Goal: Task Accomplishment & Management: Manage account settings

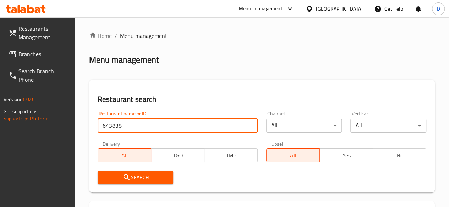
type input "643838"
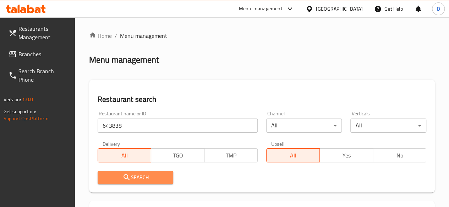
click at [154, 173] on button "Search" at bounding box center [136, 177] width 76 height 13
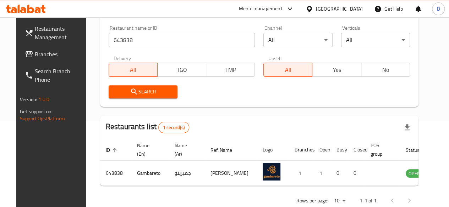
scroll to position [118, 0]
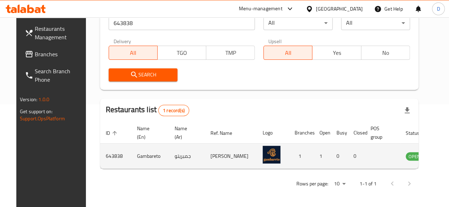
click at [437, 155] on td "enhanced table" at bounding box center [449, 156] width 24 height 25
click at [437, 154] on td "enhanced table" at bounding box center [449, 156] width 24 height 25
click at [443, 152] on icon "enhanced table" at bounding box center [447, 156] width 9 height 9
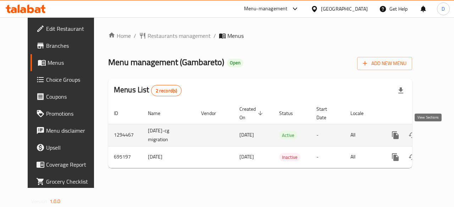
click at [438, 132] on link "enhanced table" at bounding box center [446, 135] width 17 height 17
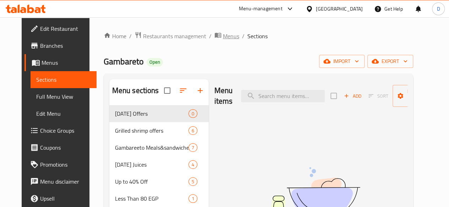
click at [223, 34] on span "Menus" at bounding box center [231, 36] width 16 height 9
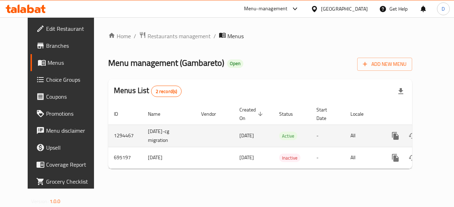
click at [442, 133] on icon "enhanced table" at bounding box center [446, 136] width 9 height 9
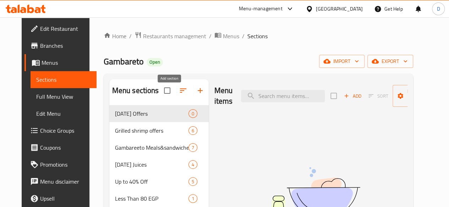
click at [191, 98] on button "button" at bounding box center [199, 90] width 17 height 17
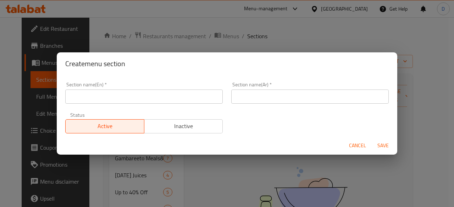
click at [150, 100] on input "text" at bounding box center [143, 97] width 157 height 14
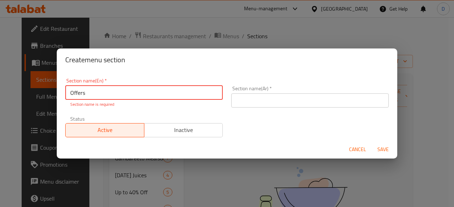
type input "Offers"
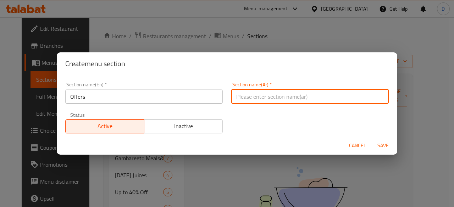
click at [330, 102] on input "text" at bounding box center [309, 97] width 157 height 14
paste input "العروض"
type input "العروض"
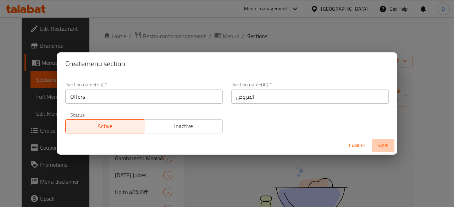
click at [377, 147] on span "Save" at bounding box center [382, 145] width 17 height 9
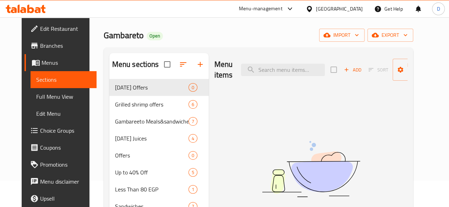
scroll to position [24, 0]
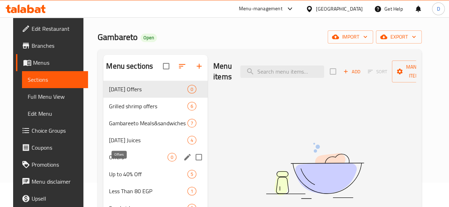
click at [124, 162] on span "Offers" at bounding box center [138, 157] width 59 height 9
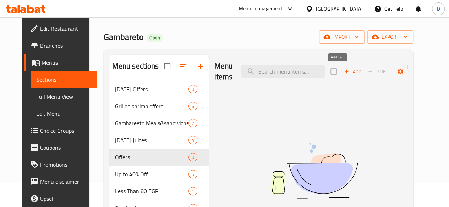
click at [343, 72] on span "Add" at bounding box center [352, 72] width 19 height 8
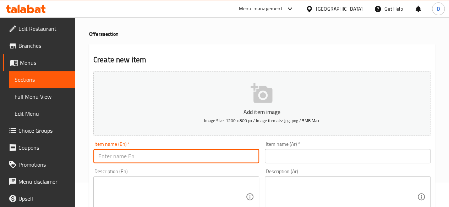
click at [171, 161] on input "text" at bounding box center [176, 156] width 166 height 14
type input "Half kilo shrimps"
click at [353, 152] on input "text" at bounding box center [348, 156] width 166 height 14
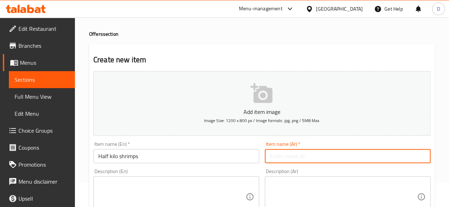
paste input "نصف كيلو جمبري"
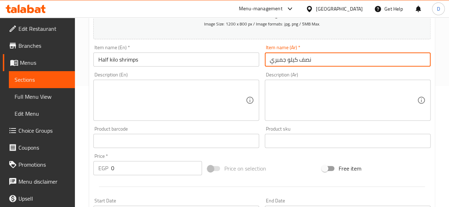
scroll to position [131, 0]
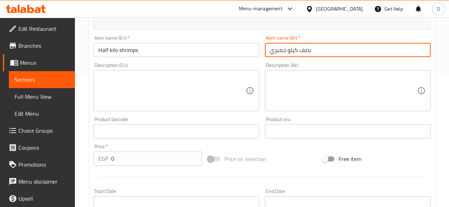
type input "نصف كيلو جمبري"
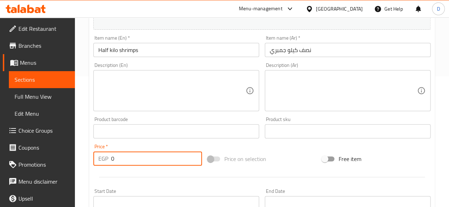
drag, startPoint x: 140, startPoint y: 160, endPoint x: 71, endPoint y: 154, distance: 69.0
click at [72, 154] on div "Edit Restaurant Branches Menus Sections Full Menu View Edit Menu Choice Groups …" at bounding box center [224, 129] width 449 height 484
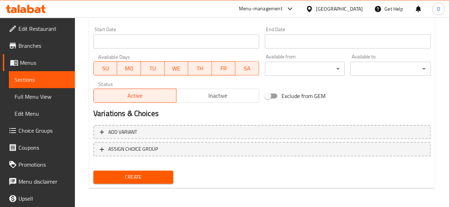
scroll to position [293, 0]
type input "600"
click at [153, 172] on button "Create" at bounding box center [133, 177] width 80 height 13
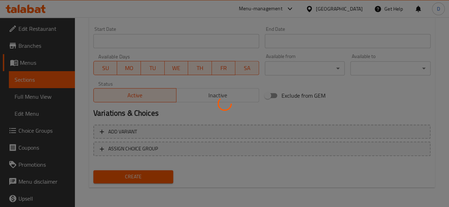
type input "0"
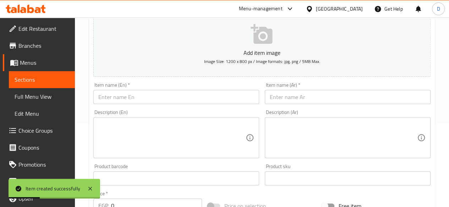
scroll to position [106, 0]
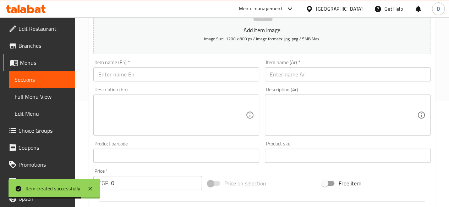
click at [182, 72] on input "text" at bounding box center [176, 74] width 166 height 14
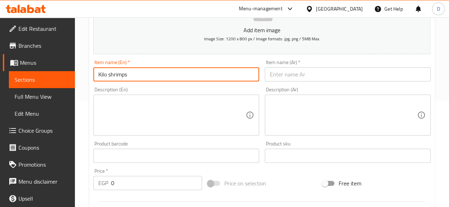
type input "Kilo shrimps"
click at [384, 80] on input "text" at bounding box center [348, 74] width 166 height 14
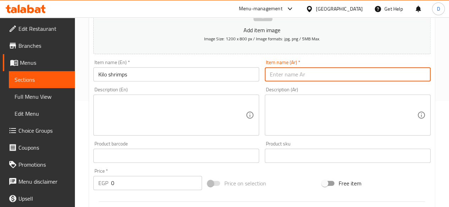
paste input "كيلو جمبري"
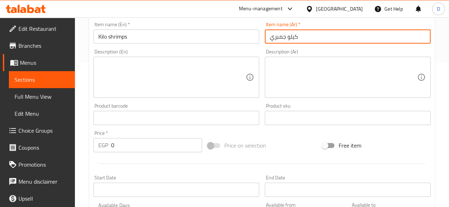
scroll to position [213, 0]
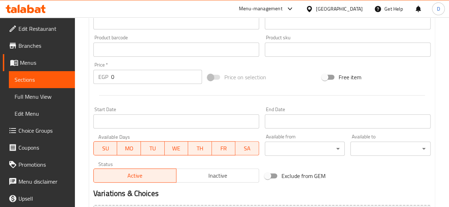
type input "كيلو جمبري"
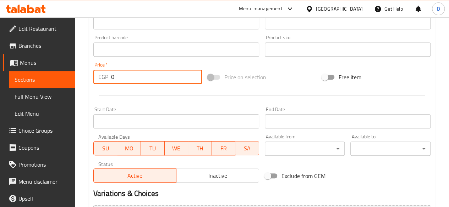
drag, startPoint x: 132, startPoint y: 73, endPoint x: 93, endPoint y: 69, distance: 38.8
click at [98, 70] on div "EGP 0 Price *" at bounding box center [147, 77] width 109 height 14
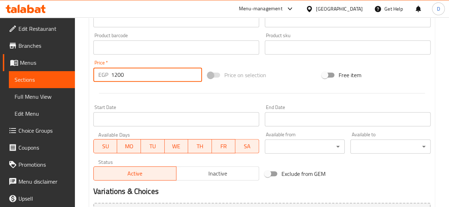
scroll to position [293, 0]
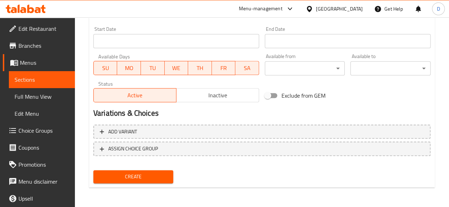
type input "1200"
click at [115, 185] on div "Create" at bounding box center [133, 177] width 86 height 19
click at [115, 180] on span "Create" at bounding box center [133, 177] width 69 height 9
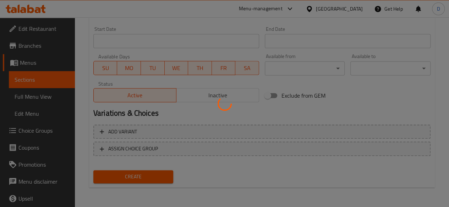
type input "0"
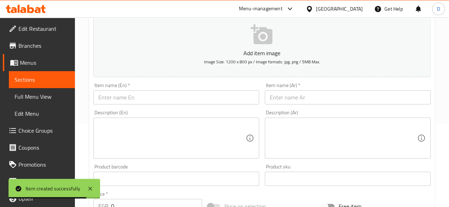
scroll to position [10, 0]
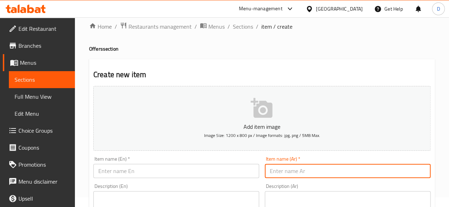
paste input "نص كيلو سبيط"
type input "نص كيلو سبيط"
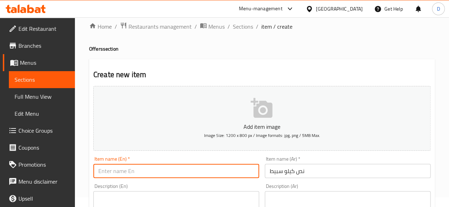
paste input "Half a kilo of squid"
drag, startPoint x: 127, startPoint y: 170, endPoint x: 123, endPoint y: 171, distance: 3.6
click at [123, 171] on input "Half a kilo of squid" at bounding box center [176, 171] width 166 height 14
click at [113, 171] on input "Half a kilo squid" at bounding box center [176, 171] width 166 height 14
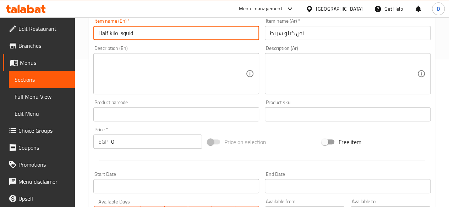
scroll to position [187, 0]
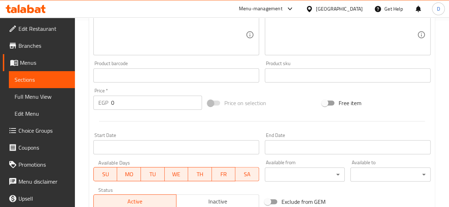
type input "Half kilo squid"
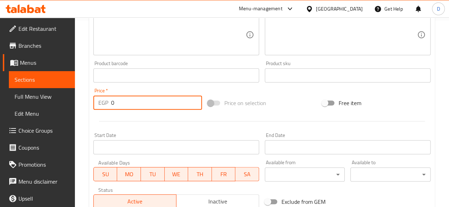
drag, startPoint x: 119, startPoint y: 95, endPoint x: 92, endPoint y: 101, distance: 27.8
click at [94, 101] on div "EGP 0 Price *" at bounding box center [147, 103] width 109 height 14
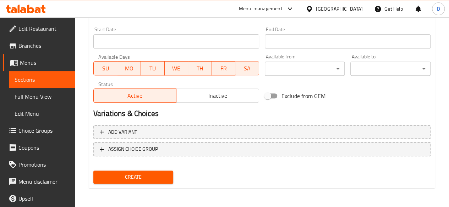
scroll to position [293, 0]
type input "600"
click at [162, 180] on span "Create" at bounding box center [133, 177] width 69 height 9
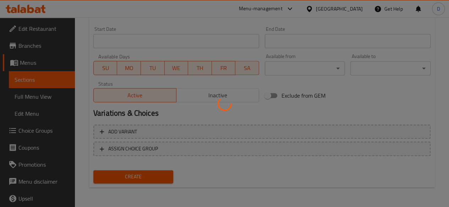
type input "0"
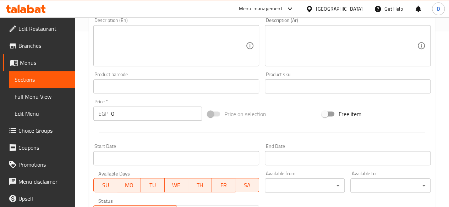
scroll to position [116, 0]
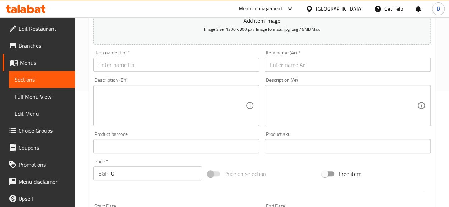
click at [242, 66] on input "text" at bounding box center [176, 65] width 166 height 14
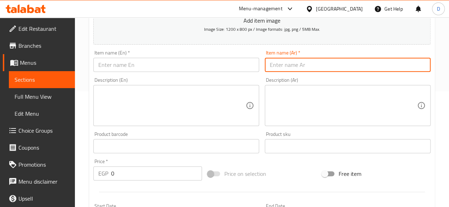
paste input "Half a kilo of squid"
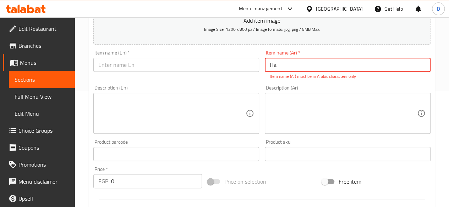
type input "H"
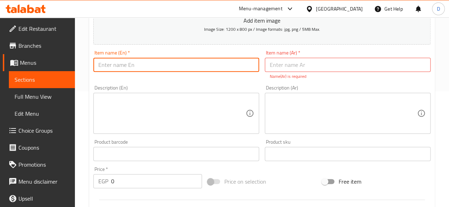
paste input "Half a kilo of squid"
drag, startPoint x: 127, startPoint y: 69, endPoint x: 107, endPoint y: 68, distance: 19.2
click at [107, 68] on input "Half a kilo of squid" at bounding box center [176, 65] width 166 height 14
drag, startPoint x: 128, startPoint y: 65, endPoint x: 54, endPoint y: 61, distance: 74.6
click at [55, 61] on div "Edit Restaurant Branches Menus Sections Full Menu View Edit Menu Choice Groups …" at bounding box center [224, 146] width 449 height 491
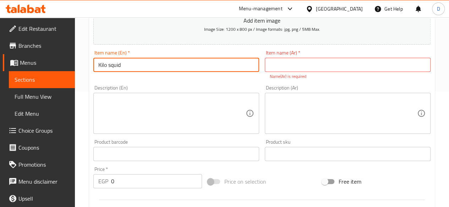
type input "Kilo squid"
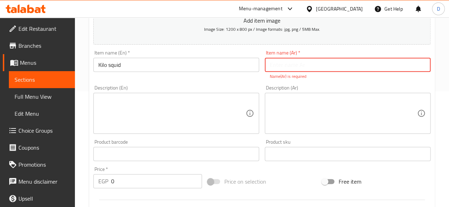
paste input "كيلو سبيط"
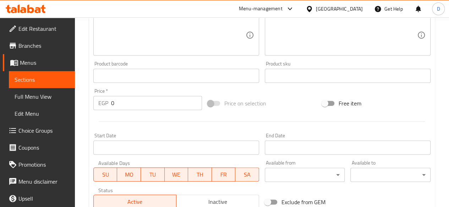
scroll to position [187, 0]
type input "كيلو سبيط"
drag, startPoint x: 119, startPoint y: 106, endPoint x: 98, endPoint y: 100, distance: 21.9
click at [98, 100] on div "EGP 0 Price *" at bounding box center [147, 103] width 109 height 14
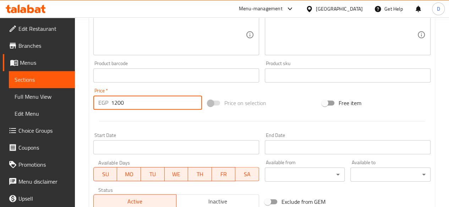
scroll to position [293, 0]
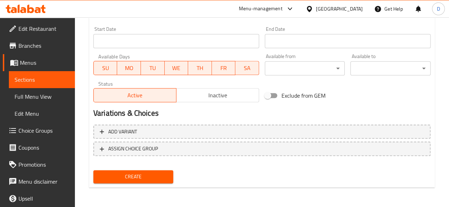
type input "1200"
click at [135, 173] on span "Create" at bounding box center [133, 177] width 69 height 9
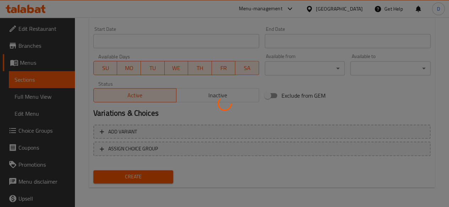
type input "0"
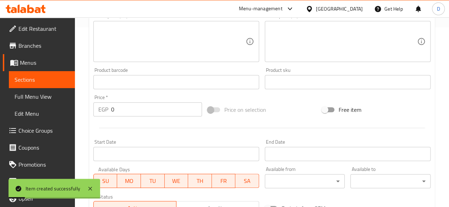
scroll to position [80, 0]
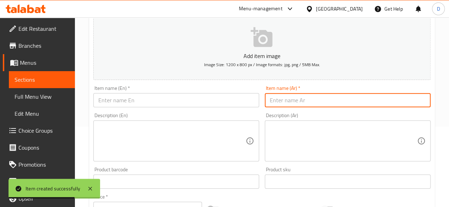
paste input "نص كيلو سمك فيليه"
type input "نص كيلو سمك فيليه"
click at [157, 100] on input "text" at bounding box center [176, 100] width 166 height 14
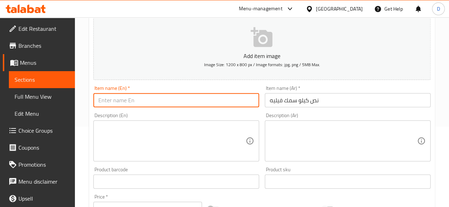
paste input "Half a kilo of fish fillets"
drag, startPoint x: 128, startPoint y: 97, endPoint x: 123, endPoint y: 99, distance: 5.9
click at [123, 99] on input "Half a kilo of fish fillets" at bounding box center [176, 100] width 166 height 14
click at [110, 101] on input "Half a kilo fish fillets" at bounding box center [176, 100] width 166 height 14
click at [111, 100] on input "Half a kilo fish fillets" at bounding box center [176, 100] width 166 height 14
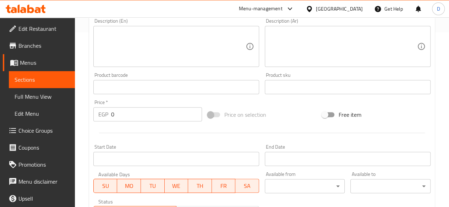
scroll to position [187, 0]
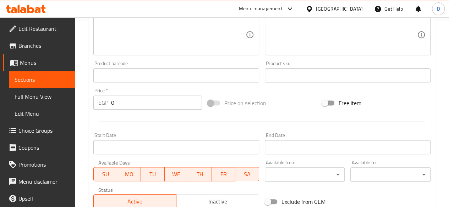
type input "Half kilo fish fillets"
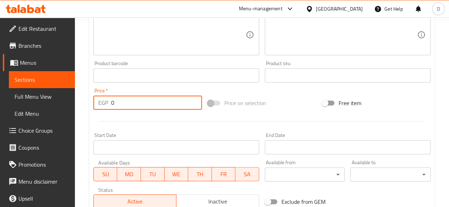
drag, startPoint x: 123, startPoint y: 104, endPoint x: 80, endPoint y: 98, distance: 43.3
click at [102, 100] on div "EGP 0 Price *" at bounding box center [147, 103] width 109 height 14
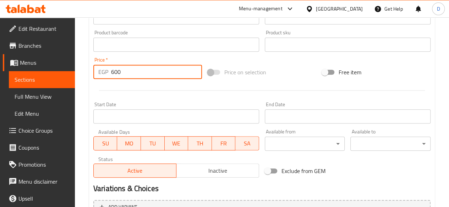
scroll to position [293, 0]
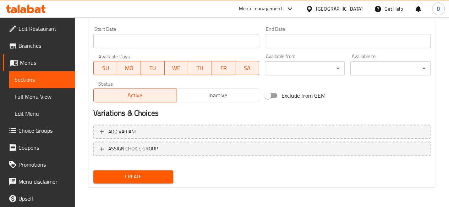
type input "600"
click at [165, 176] on span "Create" at bounding box center [133, 177] width 69 height 9
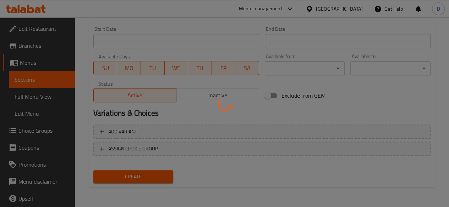
type input "0"
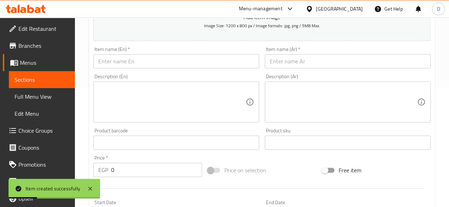
scroll to position [71, 0]
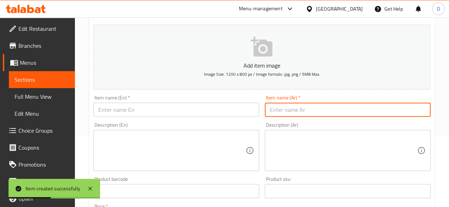
paste input "Half a kilo of fish fillets"
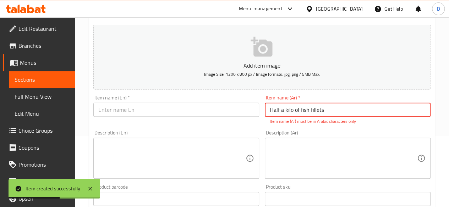
drag, startPoint x: 330, startPoint y: 113, endPoint x: 159, endPoint y: 124, distance: 171.6
click at [160, 125] on div "Add item image Image Size: 1200 x 800 px / Image formats: jpg, png / 5MB Max. I…" at bounding box center [261, 178] width 343 height 313
click at [296, 115] on input "Half a kilo of fish fillets" at bounding box center [348, 110] width 166 height 14
drag, startPoint x: 310, startPoint y: 111, endPoint x: 253, endPoint y: 101, distance: 57.5
click at [253, 101] on div "Add item image Image Size: 1200 x 800 px / Image formats: jpg, png / 5MB Max. I…" at bounding box center [261, 178] width 343 height 313
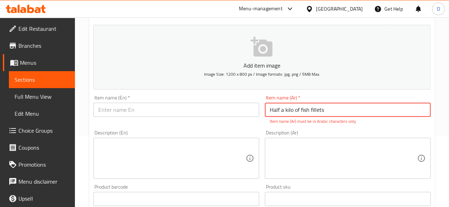
drag, startPoint x: 339, startPoint y: 106, endPoint x: 194, endPoint y: 109, distance: 145.4
click at [196, 110] on div "Add item image Image Size: 1200 x 800 px / Image formats: jpg, png / 5MB Max. I…" at bounding box center [261, 178] width 343 height 313
paste input "نص كيلو سمك فيليه"
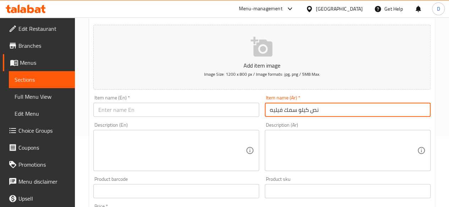
type input "نص كيلو سمك فيليه"
click at [194, 114] on input "text" at bounding box center [176, 110] width 166 height 14
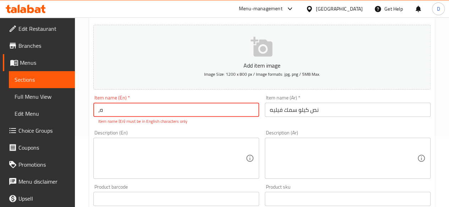
type input "،"
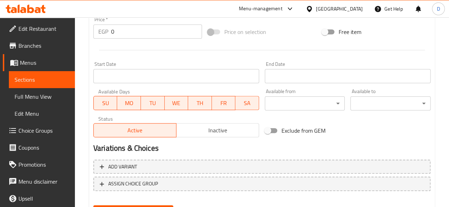
scroll to position [187, 0]
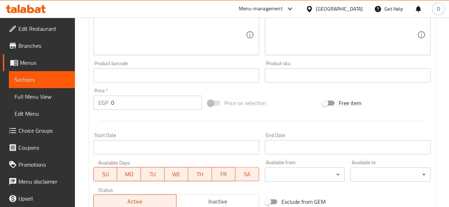
type input "Kilo fish fillet"
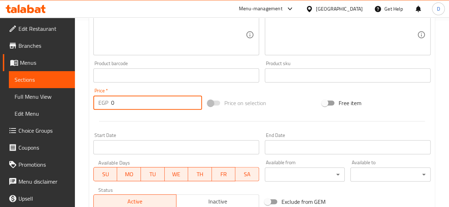
drag, startPoint x: 115, startPoint y: 105, endPoint x: 71, endPoint y: 100, distance: 44.2
click at [73, 101] on div "Edit Restaurant Branches Menus Sections Full Menu View Edit Menu Choice Groups …" at bounding box center [224, 73] width 449 height 484
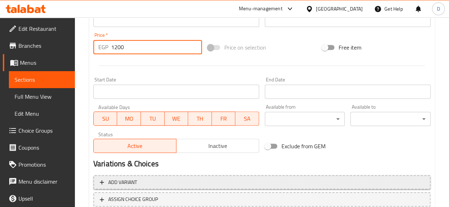
scroll to position [293, 0]
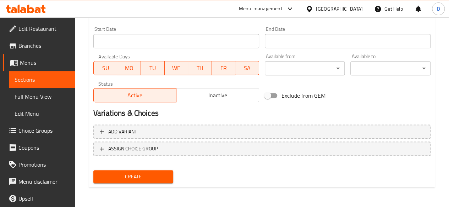
type input "1200"
click at [145, 173] on span "Create" at bounding box center [133, 177] width 69 height 9
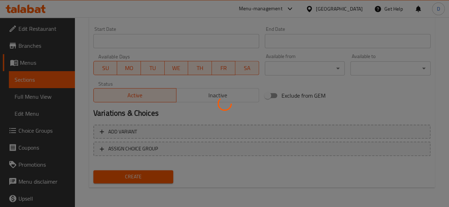
type input "0"
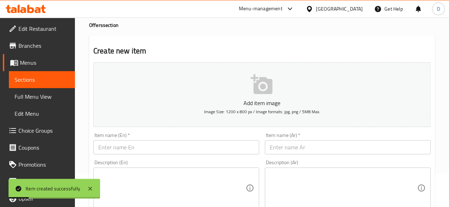
scroll to position [0, 0]
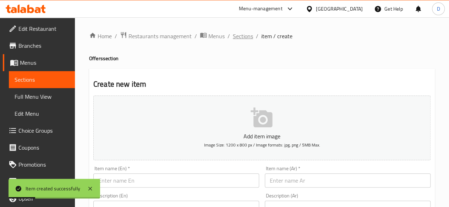
click at [238, 33] on span "Sections" at bounding box center [243, 36] width 20 height 9
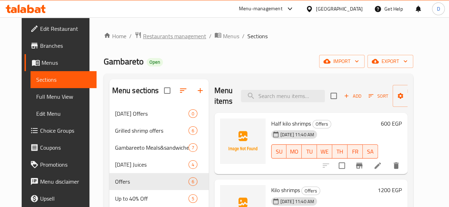
click at [179, 36] on span "Restaurants management" at bounding box center [174, 36] width 63 height 9
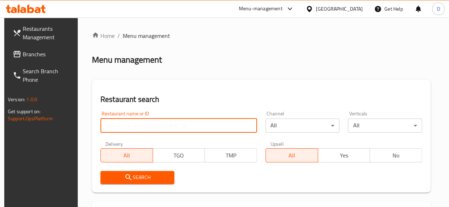
paste input "505772"
type input "505772"
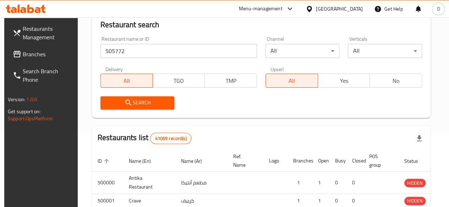
scroll to position [106, 0]
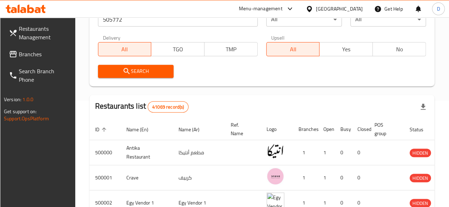
click at [152, 73] on span "Search" at bounding box center [136, 71] width 64 height 9
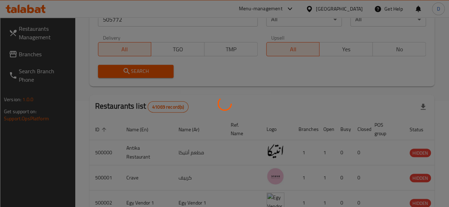
scroll to position [103, 0]
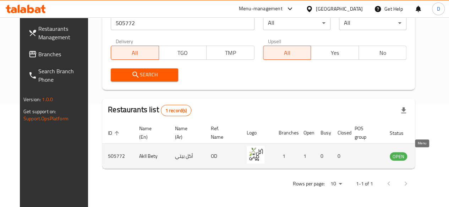
click at [427, 158] on icon "enhanced table" at bounding box center [431, 157] width 8 height 6
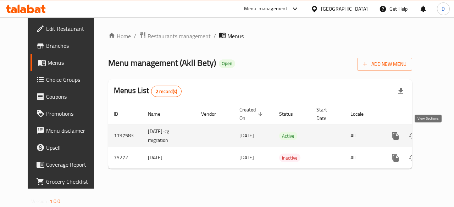
click at [442, 137] on icon "enhanced table" at bounding box center [446, 136] width 9 height 9
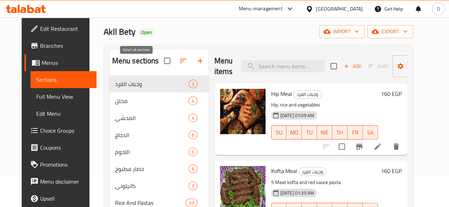
scroll to position [27, 0]
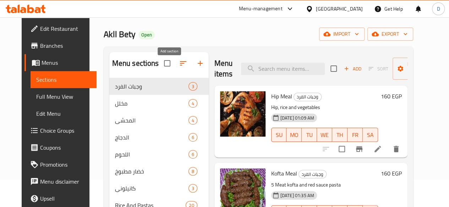
click at [196, 68] on icon "button" at bounding box center [200, 63] width 9 height 9
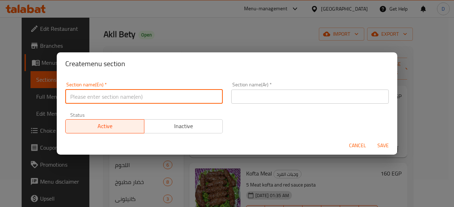
click at [118, 99] on input "text" at bounding box center [143, 97] width 157 height 14
type input "Offers"
click at [336, 92] on input "text" at bounding box center [309, 97] width 157 height 14
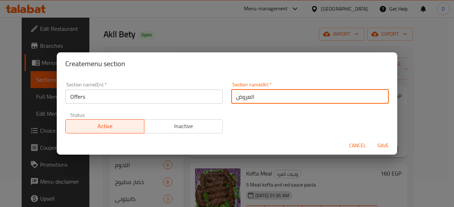
type input "العروض"
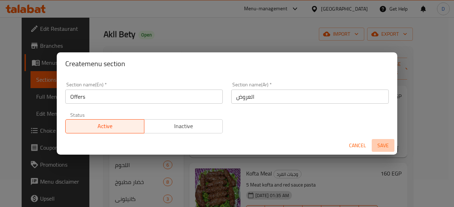
click at [383, 145] on span "Save" at bounding box center [382, 145] width 17 height 9
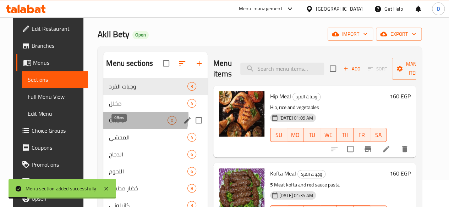
click at [116, 125] on span "Offers" at bounding box center [138, 120] width 59 height 9
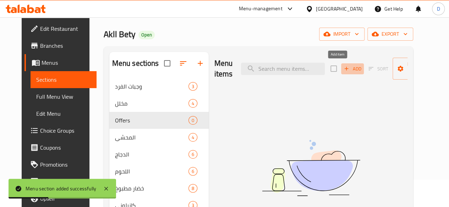
click at [343, 72] on span "Add" at bounding box center [352, 69] width 19 height 8
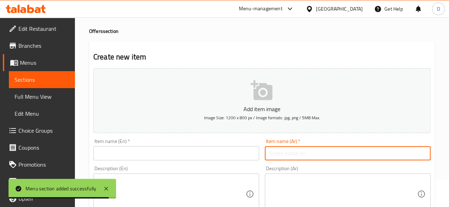
paste input "طاجن باميه ب اللحمه"
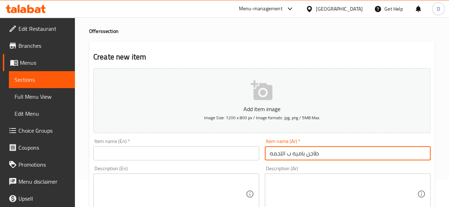
type input "طاجن باميه ب اللحمه"
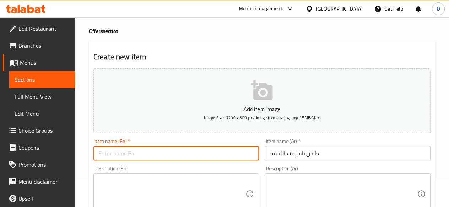
paste input "Okra casserole with meat"
type input "Okra casserole with meat"
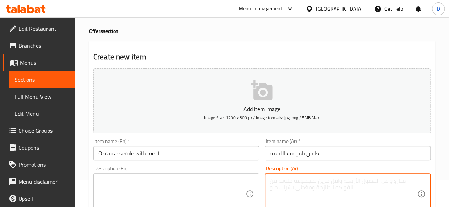
paste textarea "طاجن ملئ بقطع اللحم الشهيه مع الباميه"
type textarea "طاجن ملئ بقطع اللحم الشهيه مع الباميه"
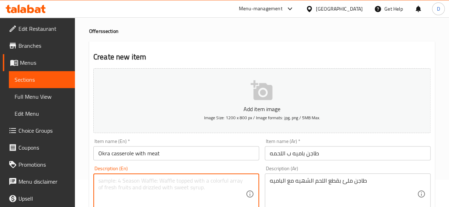
paste textarea "A casserole filled with delicious pieces of meat with okra"
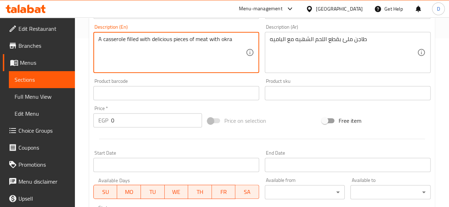
type textarea "A casserole filled with delicious pieces of meat with okra"
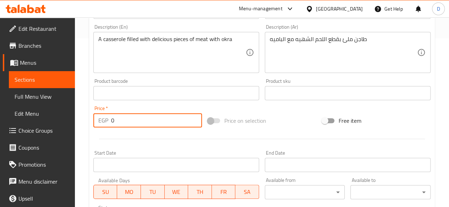
drag, startPoint x: 119, startPoint y: 123, endPoint x: 79, endPoint y: 112, distance: 41.8
click at [80, 112] on div "Home / Restaurants management / Menus / Sections / item / create Offers section…" at bounding box center [262, 90] width 374 height 484
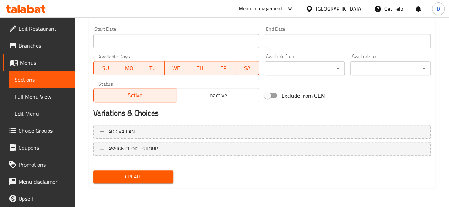
type input "300"
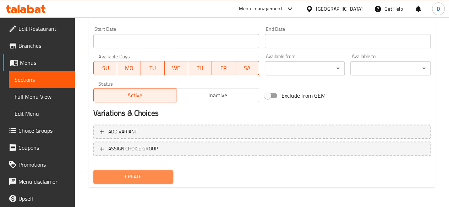
click at [163, 178] on span "Create" at bounding box center [133, 177] width 69 height 9
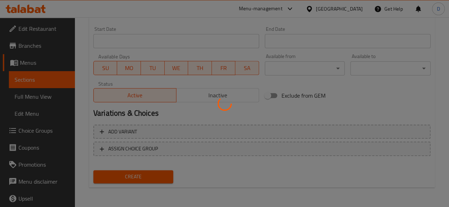
type input "0"
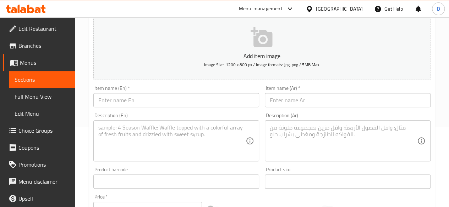
scroll to position [0, 0]
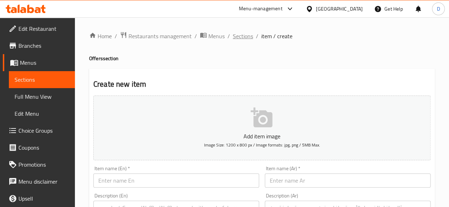
click at [236, 32] on span "Sections" at bounding box center [243, 36] width 20 height 9
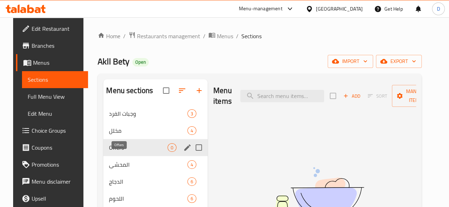
click at [124, 152] on span "Offers" at bounding box center [138, 148] width 59 height 9
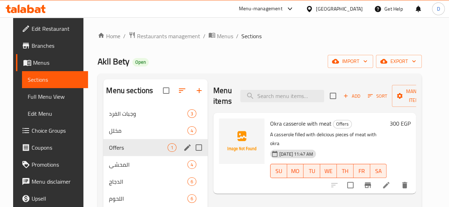
click at [121, 150] on div "Offers 1" at bounding box center [155, 147] width 104 height 17
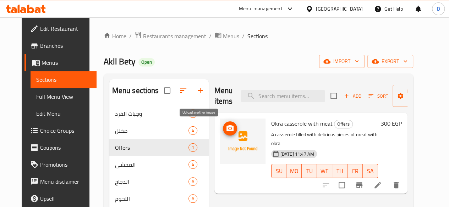
click at [226, 130] on icon "upload picture" at bounding box center [229, 128] width 7 height 6
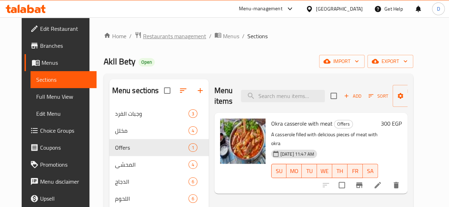
click at [180, 32] on span "Restaurants management" at bounding box center [174, 36] width 63 height 9
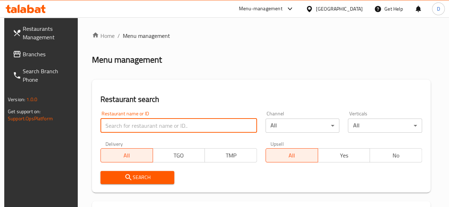
paste input "685342"
type input "685342"
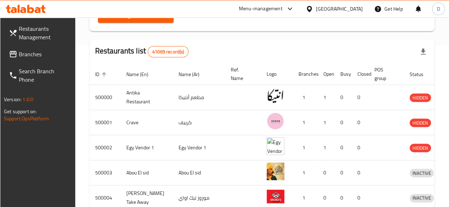
scroll to position [71, 0]
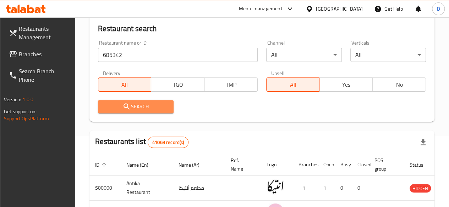
click at [158, 104] on span "Search" at bounding box center [136, 106] width 64 height 9
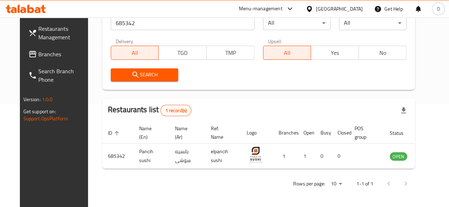
scroll to position [103, 0]
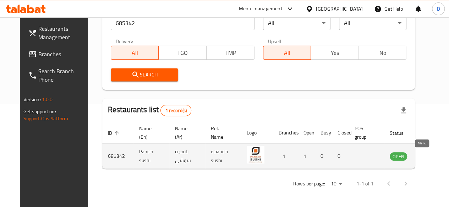
click at [427, 154] on icon "enhanced table" at bounding box center [431, 157] width 8 height 6
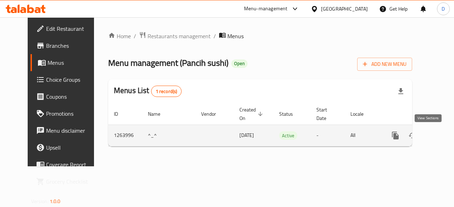
click at [442, 137] on icon "enhanced table" at bounding box center [446, 136] width 9 height 9
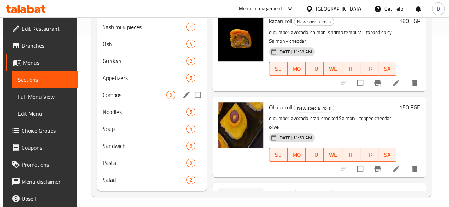
scroll to position [177, 0]
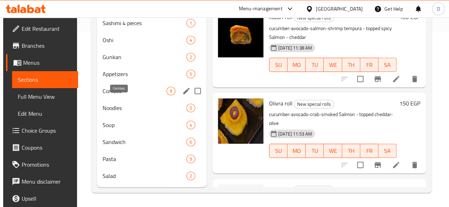
click at [129, 95] on span "Combos" at bounding box center [134, 91] width 64 height 9
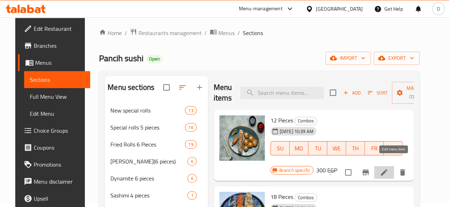
click at [388, 168] on icon at bounding box center [383, 172] width 9 height 9
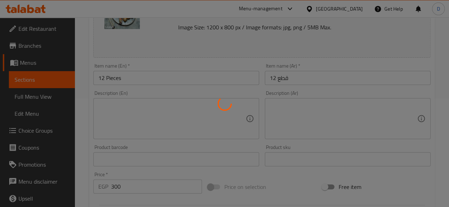
scroll to position [109, 0]
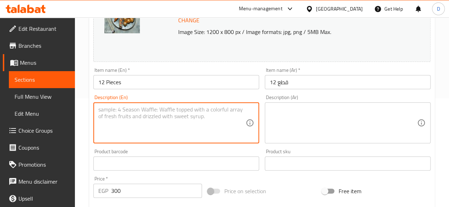
click at [192, 117] on textarea at bounding box center [171, 123] width 147 height 34
paste textarea "spicy lemon crispy roll nigiri crab stick"
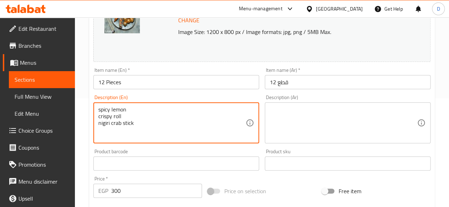
type textarea "spicy lemon crispy roll nigiri crab stick"
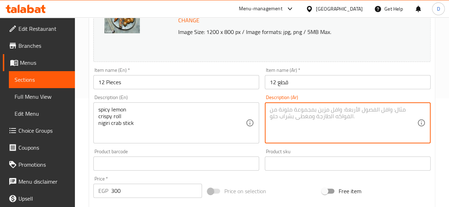
click at [307, 121] on textarea at bounding box center [342, 123] width 147 height 34
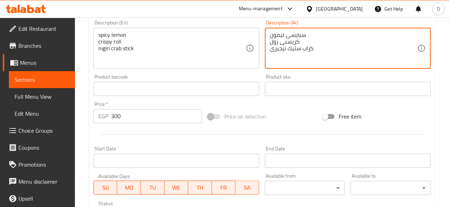
scroll to position [184, 0]
type textarea "سبايسى ليمون كريسبى رول كراب ستيك نيجيرى"
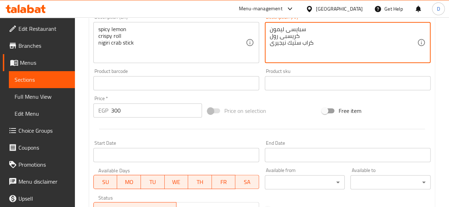
click at [162, 110] on input "300" at bounding box center [156, 111] width 91 height 14
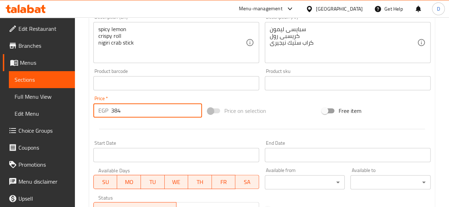
scroll to position [304, 0]
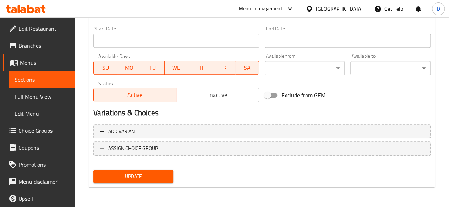
type input "384"
click at [157, 174] on span "Update" at bounding box center [133, 176] width 69 height 9
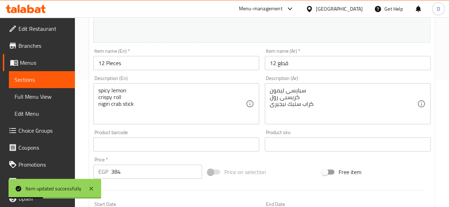
scroll to position [0, 0]
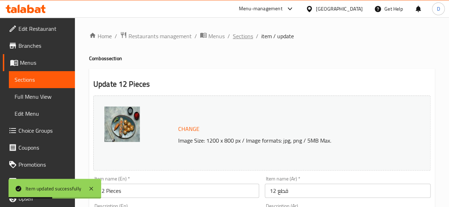
click at [243, 39] on span "Sections" at bounding box center [243, 36] width 20 height 9
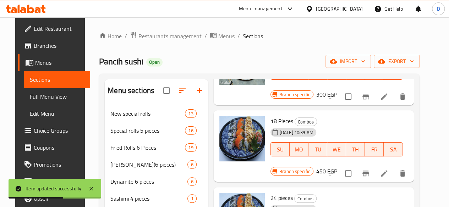
scroll to position [79, 0]
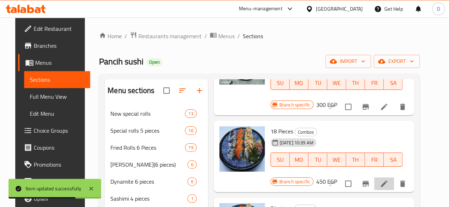
click at [386, 178] on li at bounding box center [384, 184] width 20 height 13
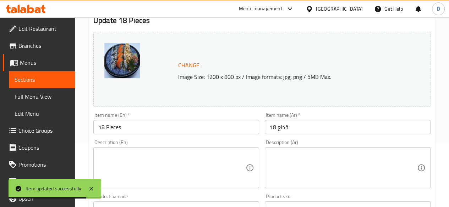
scroll to position [65, 0]
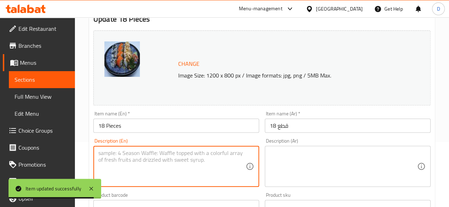
click at [131, 179] on textarea at bounding box center [171, 167] width 147 height 34
paste textarea "electric crunchy salmon cheetos roll nigiri salmon"
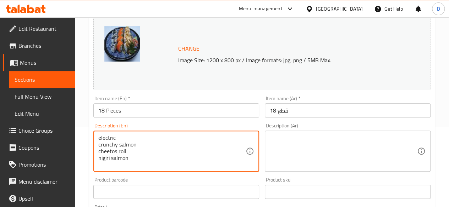
scroll to position [84, 0]
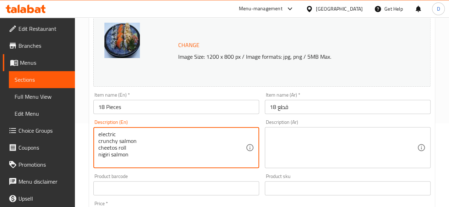
click at [101, 133] on textarea "electric crunchy salmon cheetos roll nigiri salmon" at bounding box center [171, 148] width 147 height 34
click at [101, 142] on textarea "ُElectric crunchy salmon cheetos roll nigiri salmon" at bounding box center [171, 148] width 147 height 34
click at [101, 150] on textarea "ُElectric Crunchy salmon cheetos roll nigiri salmon" at bounding box center [171, 148] width 147 height 34
click at [101, 148] on textarea "ُElectric Crunchy salmon cheetos roll Nigiri salmon" at bounding box center [171, 148] width 147 height 34
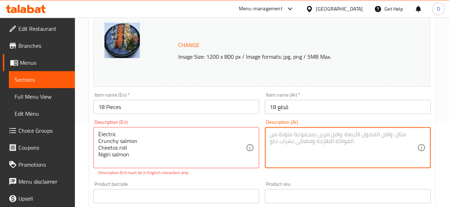
click at [315, 147] on textarea at bounding box center [342, 148] width 147 height 34
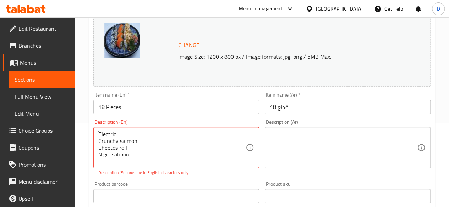
click at [98, 137] on div "ُElectric Crunchy salmon Cheetos roll Nigiri salmon Description (En)" at bounding box center [176, 147] width 166 height 41
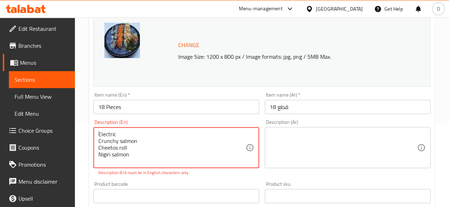
click at [99, 135] on textarea "ُElectric Crunchy salmon Cheetos roll Nigiri salmon" at bounding box center [171, 148] width 147 height 34
click at [100, 135] on textarea "ُElectric Crunchy salmon Cheetos roll Nigiri salmon" at bounding box center [171, 148] width 147 height 34
type textarea "Electric Crunchy salmon Cheetos roll Nigiri salmon"
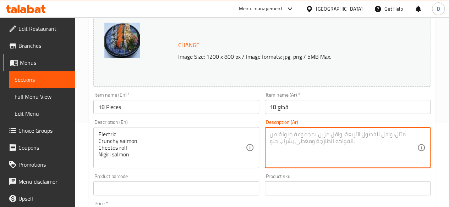
click at [294, 140] on textarea at bounding box center [342, 148] width 147 height 34
type textarea "اليكتريك كرنشى سالمون شيتوس رول سالمون نيجيرى"
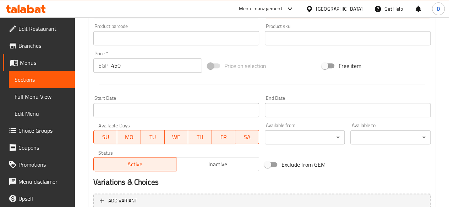
scroll to position [235, 0]
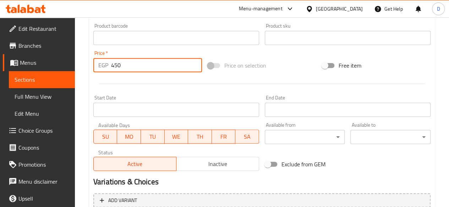
drag, startPoint x: 127, startPoint y: 75, endPoint x: 90, endPoint y: 83, distance: 38.0
click at [90, 83] on div "Update 18 Pieces Change Image Size: 1200 x 800 px / Image formats: jpg, png / 5…" at bounding box center [261, 45] width 345 height 423
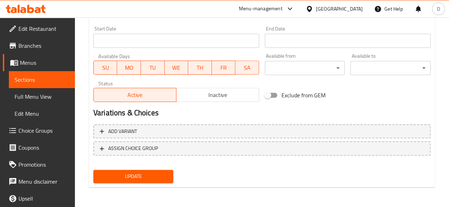
type input "576"
click at [145, 173] on span "Update" at bounding box center [133, 176] width 69 height 9
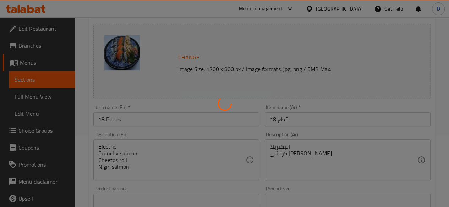
scroll to position [0, 0]
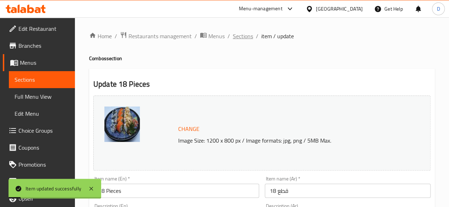
click at [241, 39] on span "Sections" at bounding box center [243, 36] width 20 height 9
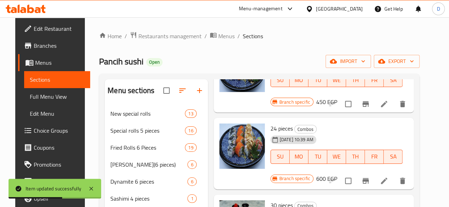
scroll to position [160, 0]
click at [388, 177] on icon at bounding box center [383, 181] width 9 height 9
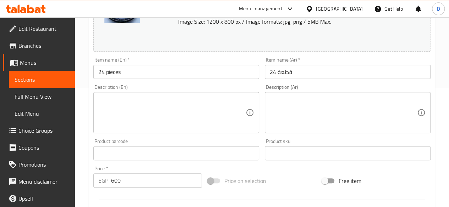
scroll to position [118, 0]
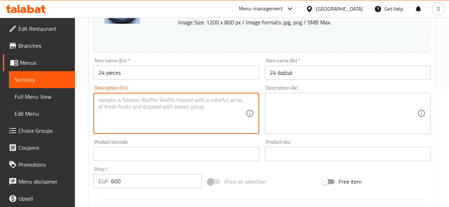
click at [160, 117] on textarea at bounding box center [171, 114] width 147 height 34
paste textarea "spicy lemon godzilla New philadelphia new california nigiri salmon nigiri crab …"
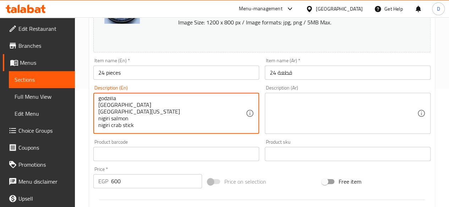
scroll to position [0, 0]
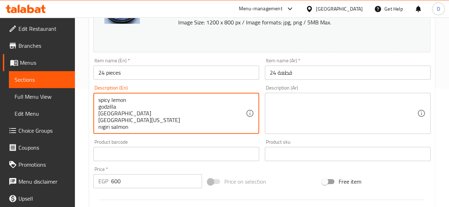
click at [100, 100] on textarea "spicy lemon godzilla New philadelphia new california nigiri salmon nigiri crab …" at bounding box center [171, 114] width 147 height 34
click at [103, 107] on textarea "Spicy lemon godzilla New philadelphia new california nigiri salmon nigiri crab …" at bounding box center [171, 114] width 147 height 34
click at [102, 108] on textarea "Spicy lemon godzilla New philadelphia new california nigiri salmon nigiri crab …" at bounding box center [171, 114] width 147 height 34
click at [102, 107] on textarea "Spicy lemon godzilla New philadelphia new california nigiri salmon nigiri crab …" at bounding box center [171, 114] width 147 height 34
click at [102, 113] on textarea "Spicy lemon Godzilla New philadelphia new california nigiri salmon nigiri crab …" at bounding box center [171, 114] width 147 height 34
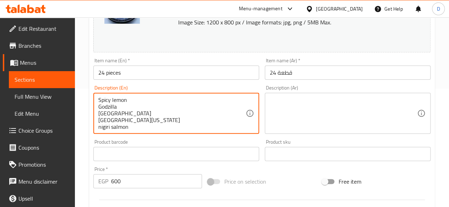
click at [102, 119] on textarea "Spicy lemon Godzilla New philadelphia new california nigiri salmon nigiri crab …" at bounding box center [171, 114] width 147 height 34
click at [101, 128] on textarea "Spicy lemon Godzilla New philadelphia New california nigiri salmon nigiri crab …" at bounding box center [171, 114] width 147 height 34
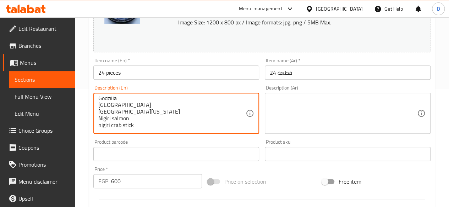
click at [101, 127] on textarea "Spicy lemon Godzilla New philadelphia New california Nigiri salmon nigiri crab …" at bounding box center [171, 114] width 147 height 34
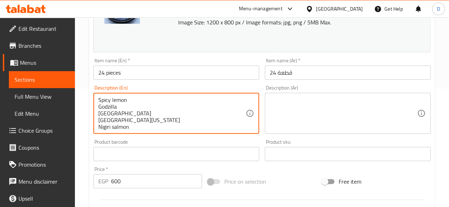
type textarea "Spicy lemon Godzilla New philadelphia New california Nigiri salmon Nigiri crab …"
click at [308, 102] on textarea at bounding box center [342, 114] width 147 height 34
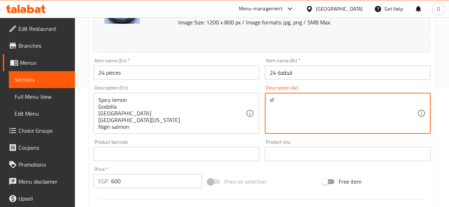
type textarea "s"
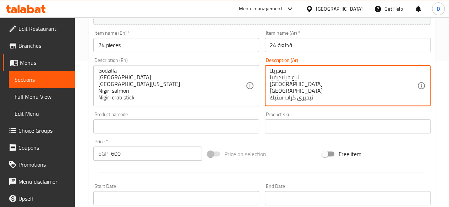
scroll to position [9, 0]
type textarea "سبايسى ليمون جودزيلا نيو فيلاديفيا نيو كاليفورنيا نيو سالمون نيجيرى كراب ستيك"
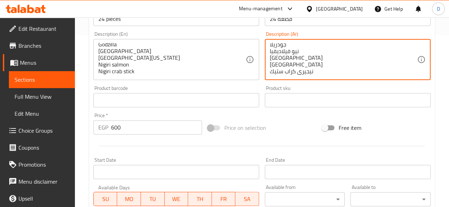
scroll to position [173, 0]
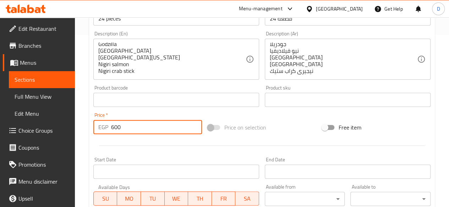
drag, startPoint x: 141, startPoint y: 125, endPoint x: 81, endPoint y: 133, distance: 60.4
click at [81, 133] on div "Home / Restaurants management / Menus / Sections / item / update Combos section…" at bounding box center [262, 92] width 374 height 494
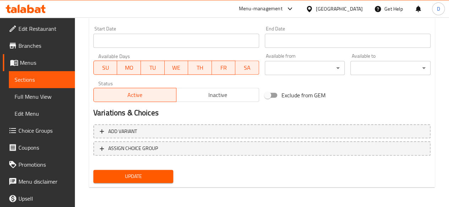
type input "780"
click at [148, 177] on span "Update" at bounding box center [133, 176] width 69 height 9
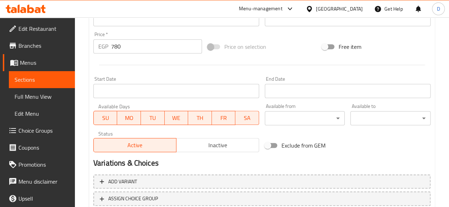
scroll to position [304, 0]
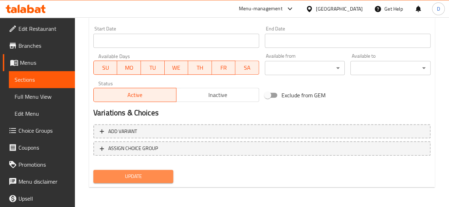
click at [134, 175] on span "Update" at bounding box center [133, 176] width 69 height 9
click at [160, 173] on span "Update" at bounding box center [133, 176] width 69 height 9
click at [164, 178] on span "Update" at bounding box center [133, 176] width 69 height 9
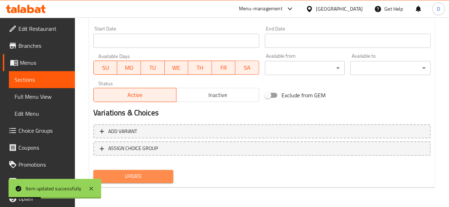
click at [164, 178] on span "Update" at bounding box center [133, 176] width 69 height 9
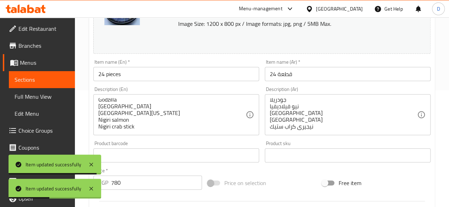
scroll to position [0, 0]
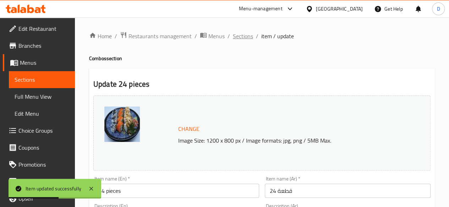
click at [249, 39] on span "Sections" at bounding box center [243, 36] width 20 height 9
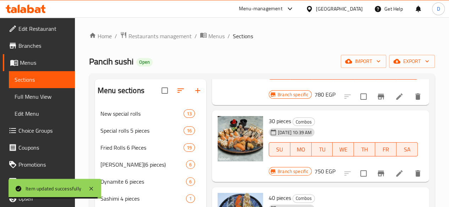
scroll to position [274, 0]
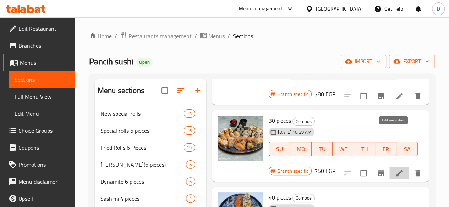
click at [395, 169] on icon at bounding box center [399, 173] width 9 height 9
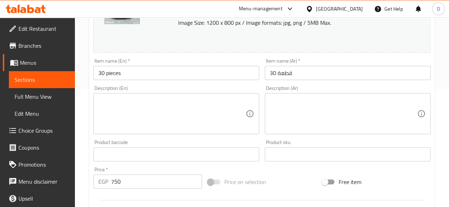
scroll to position [122, 0]
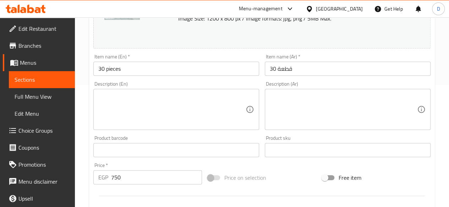
click at [175, 119] on textarea at bounding box center [171, 110] width 147 height 34
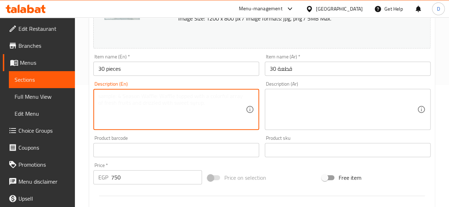
paste textarea "spicy lemon pink panther New philadelphia hot halloweel crunchy shrimp nigiri s…"
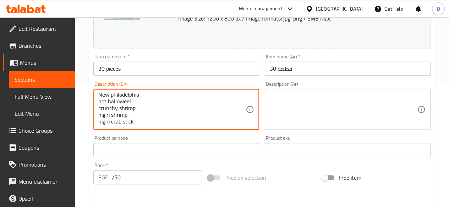
scroll to position [0, 0]
click at [100, 97] on textarea "spicy lemon pink panther New philadelphia hot halloweel crunchy shrimp nigiri s…" at bounding box center [171, 110] width 147 height 34
click at [100, 102] on textarea "Spicy lemon pink panther New philadelphia hot halloweel crunchy shrimp nigiri s…" at bounding box center [171, 110] width 147 height 34
click at [100, 117] on textarea "Spicy lemon Pink panther New philadelphia hot halloweel crunchy shrimp nigiri s…" at bounding box center [171, 110] width 147 height 34
click at [132, 119] on textarea "Spicy lemon Pink panther New philadelphia Hot halloweel crunchy shrimp nigiri s…" at bounding box center [171, 110] width 147 height 34
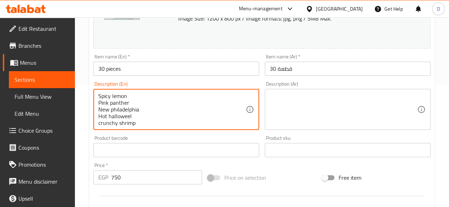
click at [132, 117] on textarea "Spicy lemon Pink panther New philadelphia Hot halloweel crunchy shrimp nigiri s…" at bounding box center [171, 110] width 147 height 34
click at [100, 125] on textarea "Spicy lemon Pink panther New philadelphia Hot halloween crunchy shrimp nigiri s…" at bounding box center [171, 110] width 147 height 34
click at [101, 117] on textarea "Spicy lemon Pink panther New philadelphia Hot halloween crunchy shrimp Nigiri s…" at bounding box center [171, 110] width 147 height 34
click at [100, 115] on textarea "Spicy lemon Pink panther New philadelphia Hot halloween crunchy shrimp Nigiri s…" at bounding box center [171, 110] width 147 height 34
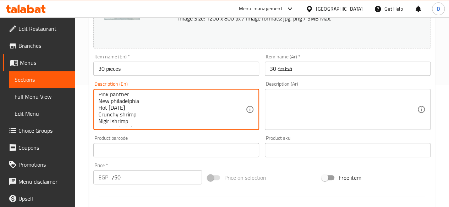
scroll to position [15, 0]
click at [100, 123] on textarea "Spicy lemon Pink panther New philadelphia Hot halloween Crunchy shrimp Nigiri s…" at bounding box center [171, 110] width 147 height 34
type textarea "Spicy lemon Pink panther New philadelphia Hot halloween Crunchy shrimp Nigiri s…"
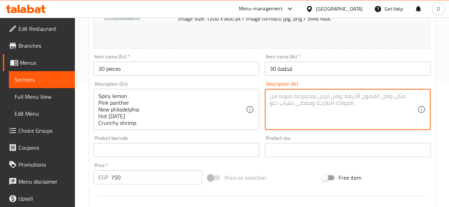
click at [288, 110] on textarea at bounding box center [342, 110] width 147 height 34
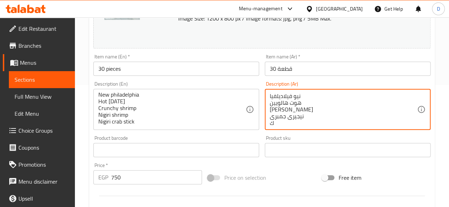
scroll to position [15, 0]
type textarea "سبايسى ليمون بينك بانثر نيو فيلاديلفيا هوت هالويين كرنشى شريمب نيجيرى جمبرى كرا…"
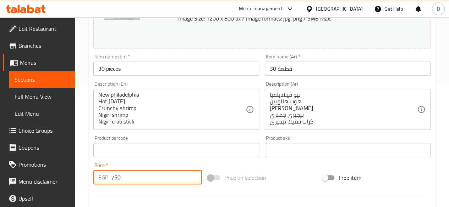
drag, startPoint x: 139, startPoint y: 174, endPoint x: 33, endPoint y: 179, distance: 105.8
click at [33, 179] on div "Edit Restaurant Branches Menus Sections Full Menu View Edit Menu Choice Groups …" at bounding box center [224, 142] width 449 height 494
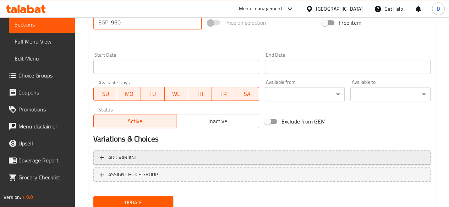
scroll to position [278, 0]
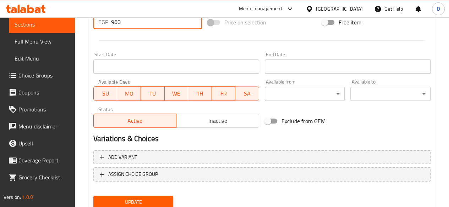
type input "960"
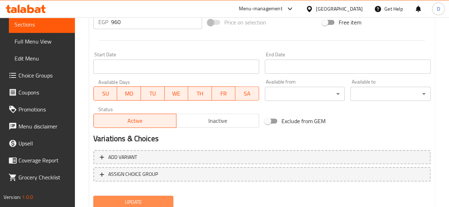
click at [147, 197] on button "Update" at bounding box center [133, 202] width 80 height 13
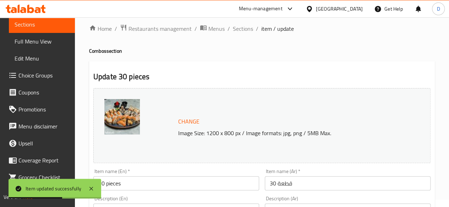
scroll to position [0, 0]
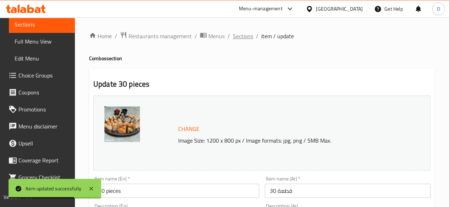
click at [241, 34] on span "Sections" at bounding box center [243, 36] width 20 height 9
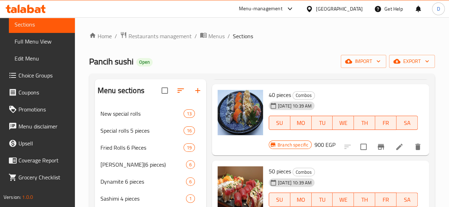
scroll to position [395, 0]
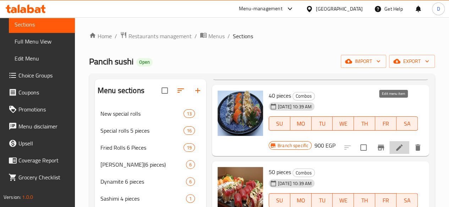
click at [395, 144] on icon at bounding box center [399, 148] width 9 height 9
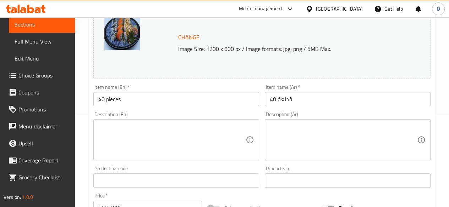
scroll to position [92, 0]
click at [167, 137] on textarea at bounding box center [171, 140] width 147 height 34
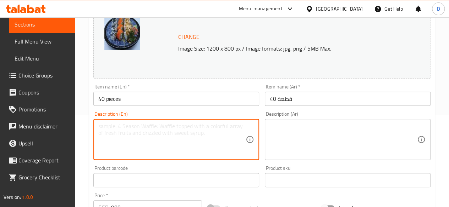
paste textarea "New philadelphia crispy roll fried cheddar New pink panther spicy lemon electri…"
click at [101, 134] on textarea "New philadelphia crispy roll fried cheddar New pink panther spicy lemon electri…" at bounding box center [171, 140] width 147 height 34
click at [100, 133] on textarea "New philadelphia crispy roll fried cheddar New pink panther spicy lemon electri…" at bounding box center [171, 140] width 147 height 34
click at [101, 138] on textarea "New philadelphia Crispy roll fried cheddar New pink panther spicy lemon electri…" at bounding box center [171, 140] width 147 height 34
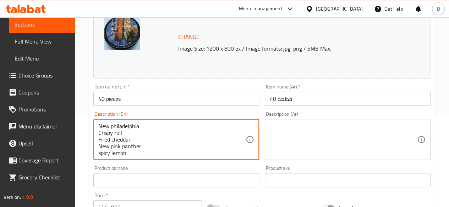
click at [101, 156] on textarea "New philadelphia Crispy roll Fried cheddar New pink panther spicy lemon electri…" at bounding box center [171, 140] width 147 height 34
click at [101, 145] on textarea "New philadelphia Crispy roll Fried cheddar New pink panther spicy lemon Electri…" at bounding box center [171, 140] width 147 height 34
click at [101, 145] on textarea "New philadelphia Crispy roll Fried cheddar New pink panther Spicy lemon Electri…" at bounding box center [171, 140] width 147 height 34
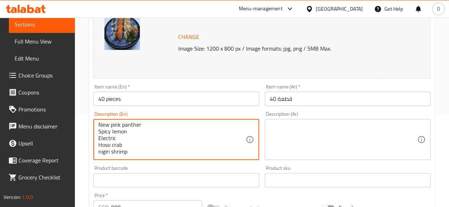
click at [102, 150] on textarea "New philadelphia Crispy roll Fried cheddar New pink panther Spicy lemon Electri…" at bounding box center [171, 140] width 147 height 34
type textarea "New philadelphia Crispy roll Fried cheddar New pink panther Spicy lemon Electri…"
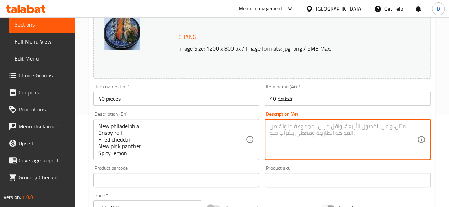
click at [329, 140] on textarea at bounding box center [342, 140] width 147 height 34
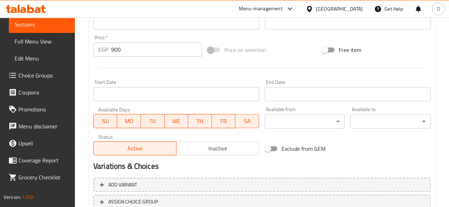
scroll to position [216, 0]
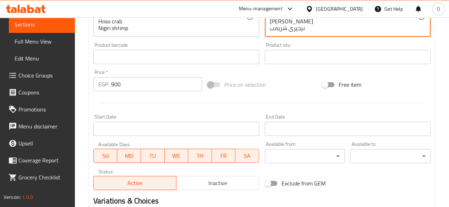
type textarea "نيو فيلادلفيا كريسبى رول فرايد شيدر نيو بينك بانثر سبايسى ليمون اليكتريك هوسو ك…"
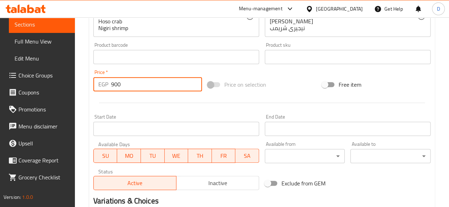
drag, startPoint x: 88, startPoint y: 95, endPoint x: 54, endPoint y: 101, distance: 34.9
click at [54, 101] on div "Edit Restaurant Branches Menus Sections Full Menu View Edit Menu Choice Groups …" at bounding box center [224, 49] width 449 height 494
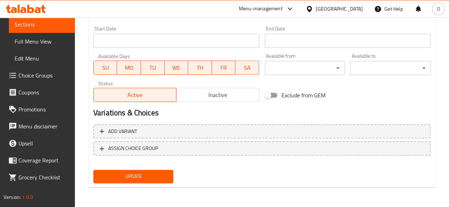
type input "1200"
click at [126, 174] on span "Update" at bounding box center [133, 176] width 69 height 9
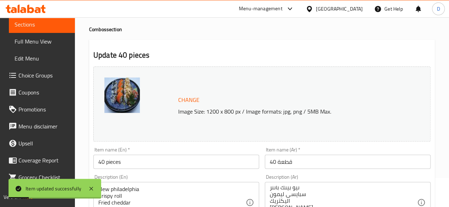
scroll to position [0, 0]
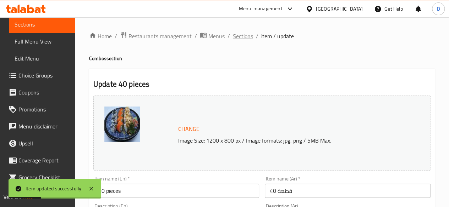
click at [242, 32] on span "Sections" at bounding box center [243, 36] width 20 height 9
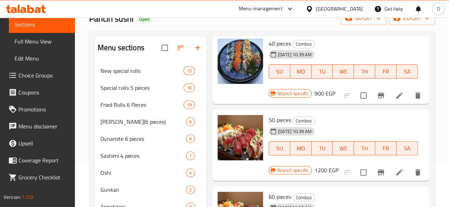
scroll to position [43, 0]
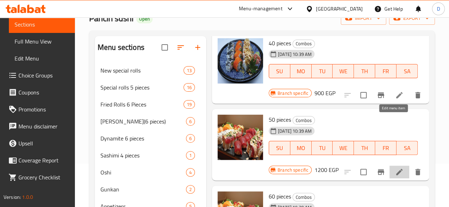
click at [395, 168] on icon at bounding box center [399, 172] width 9 height 9
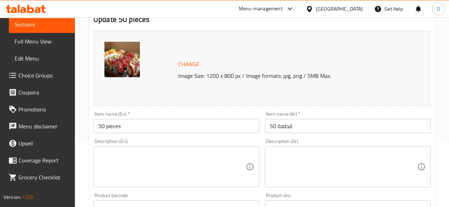
scroll to position [65, 0]
click at [170, 170] on textarea at bounding box center [171, 167] width 147 height 34
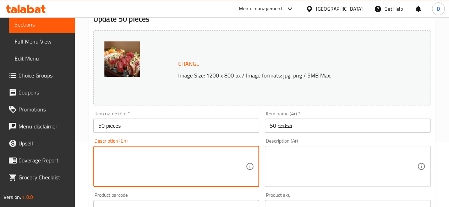
paste textarea "spicy lemon oxi volcano new california tiger cheetos roll pink panther philadel…"
click at [101, 179] on textarea "spicy lemon oxi volcano new california tiger cheetos roll pink panther philadel…" at bounding box center [171, 167] width 147 height 34
click at [100, 171] on textarea "spicy lemon oxi volcano new california tiger cheetos roll pink panther philadel…" at bounding box center [171, 167] width 147 height 34
click at [100, 167] on textarea "spicy lemon oxi volcano new california tiger cheetos roll pink panther Philadel…" at bounding box center [171, 167] width 147 height 34
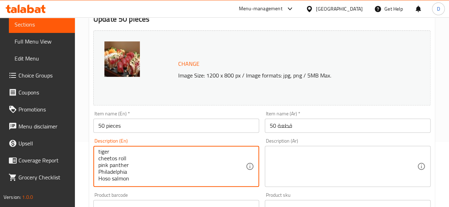
click at [100, 165] on textarea "spicy lemon oxi volcano new california tiger cheetos roll pink panther Philadel…" at bounding box center [171, 167] width 147 height 34
click at [99, 161] on textarea "spicy lemon oxi volcano new california tiger cheetos roll Pink panther Philadel…" at bounding box center [171, 167] width 147 height 34
click at [101, 158] on textarea "spicy lemon oxi volcano new california tiger cheetos roll Pink panther Philadel…" at bounding box center [171, 167] width 147 height 34
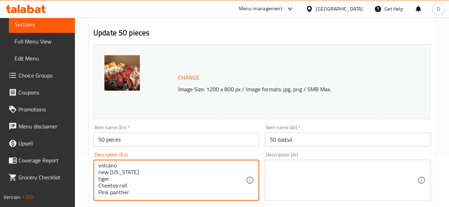
scroll to position [14, 0]
click at [100, 180] on textarea "spicy lemon oxi volcano new california tiger Cheetos roll Pink panther Philadel…" at bounding box center [171, 181] width 147 height 34
click at [100, 173] on textarea "spicy lemon oxi volcano new california Tiger Cheetos roll Pink panther Philadel…" at bounding box center [171, 181] width 147 height 34
click at [100, 173] on textarea "spicy lemon oxi volcano New california Tiger Cheetos roll Pink panther Philadel…" at bounding box center [171, 181] width 147 height 34
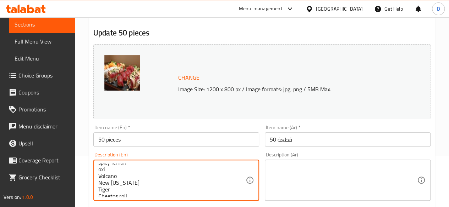
click at [101, 170] on textarea "spicy lemon oxi Volcano New california Tiger Cheetos roll Pink panther Philadel…" at bounding box center [171, 181] width 147 height 34
click at [101, 166] on textarea "spicy lemon Oxi Volcano New california Tiger Cheetos roll Pink panther Philadel…" at bounding box center [171, 181] width 147 height 34
type textarea "Spicy lemon Oxi Volcano New california Tiger Cheetos roll Pink panther Philadel…"
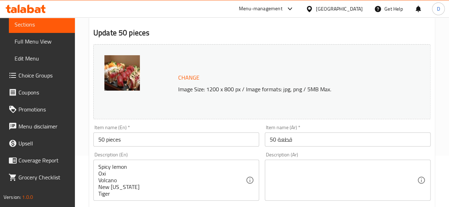
click at [294, 162] on div "Description (Ar)" at bounding box center [348, 180] width 166 height 41
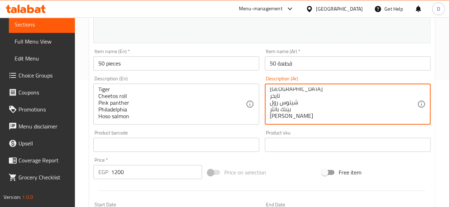
scroll to position [128, 0]
type textarea "سبايسى ليمون اوكسى فولكانو نيو كاليفورنيا تايجر شيتوس رول بينك بانثر هوسو سالمون"
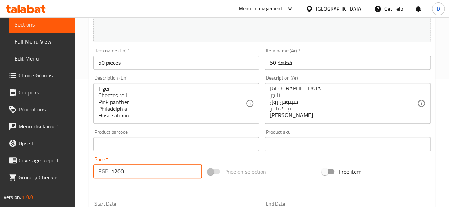
drag, startPoint x: 143, startPoint y: 171, endPoint x: 92, endPoint y: 171, distance: 50.4
click at [92, 171] on div "Price   * EGP 1200 Price *" at bounding box center [147, 167] width 114 height 27
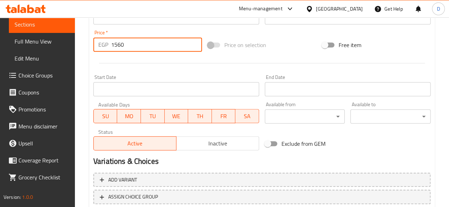
scroll to position [304, 0]
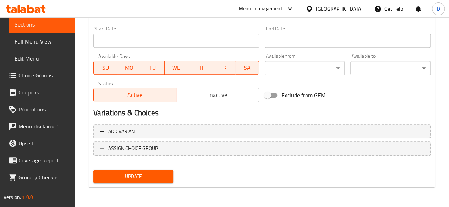
type input "1560"
click at [149, 174] on span "Update" at bounding box center [133, 176] width 69 height 9
click at [131, 178] on span "Update" at bounding box center [133, 176] width 69 height 9
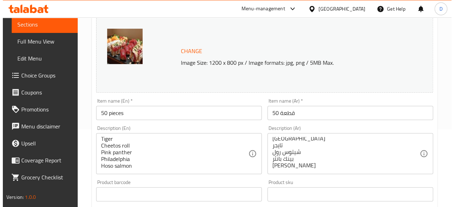
scroll to position [0, 0]
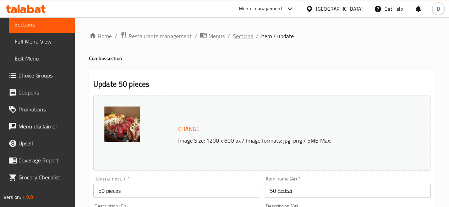
click at [241, 39] on span "Sections" at bounding box center [243, 36] width 20 height 9
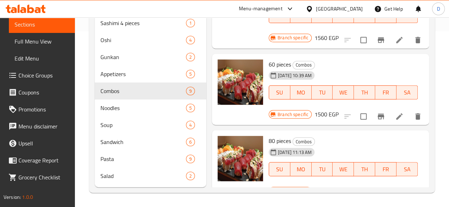
scroll to position [185, 0]
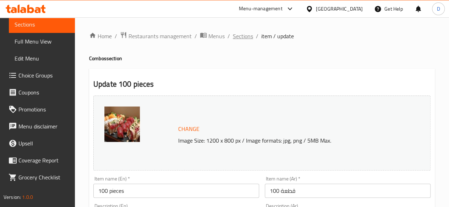
click at [236, 39] on span "Sections" at bounding box center [243, 36] width 20 height 9
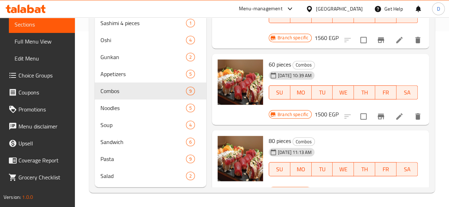
scroll to position [186, 0]
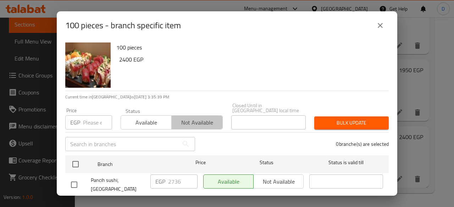
click at [189, 118] on span "Not available" at bounding box center [196, 123] width 45 height 10
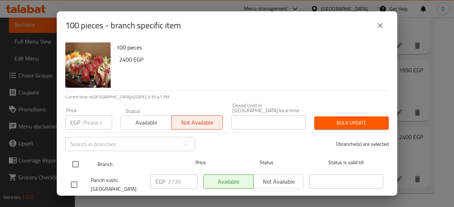
click at [81, 159] on input "checkbox" at bounding box center [75, 164] width 15 height 15
checkbox input "true"
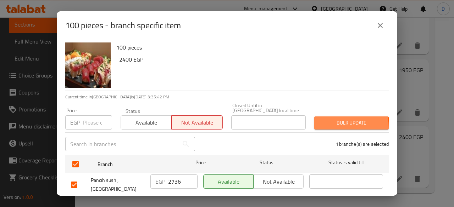
click at [322, 123] on button "Bulk update" at bounding box center [351, 123] width 74 height 13
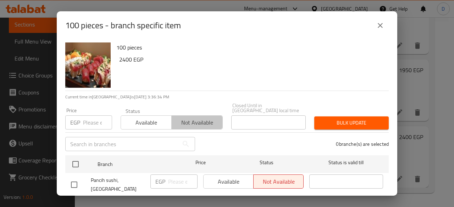
click at [189, 123] on span "Not available" at bounding box center [196, 123] width 45 height 10
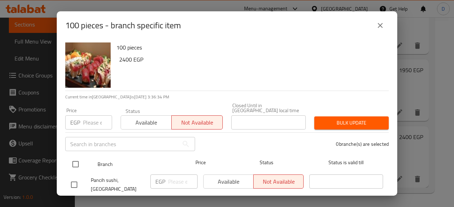
click at [76, 157] on input "checkbox" at bounding box center [75, 164] width 15 height 15
checkbox input "true"
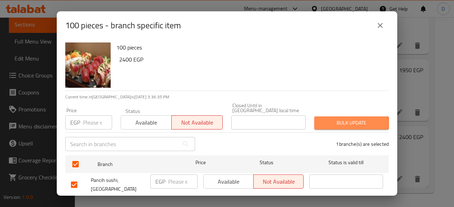
click at [338, 119] on span "Bulk update" at bounding box center [351, 123] width 63 height 9
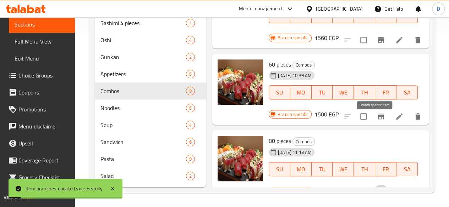
click at [377, 189] on icon "Branch-specific-item" at bounding box center [380, 193] width 9 height 9
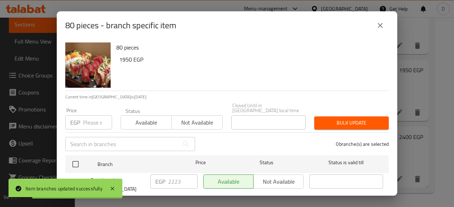
click at [182, 118] on span "Not available" at bounding box center [196, 123] width 45 height 10
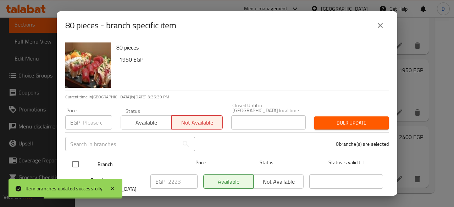
click at [77, 157] on input "checkbox" at bounding box center [75, 164] width 15 height 15
checkbox input "true"
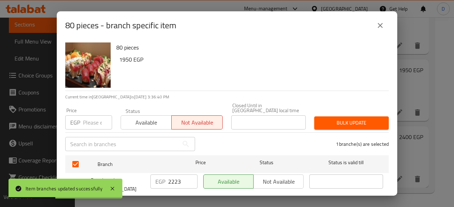
click at [334, 125] on div "Bulk update" at bounding box center [351, 123] width 83 height 22
click at [332, 119] on span "Bulk update" at bounding box center [351, 123] width 63 height 9
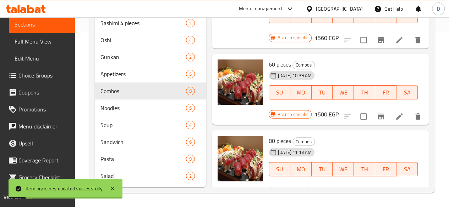
scroll to position [366, 0]
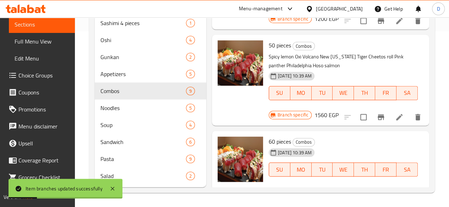
click at [377, 191] on icon "Branch-specific-item" at bounding box center [380, 194] width 6 height 6
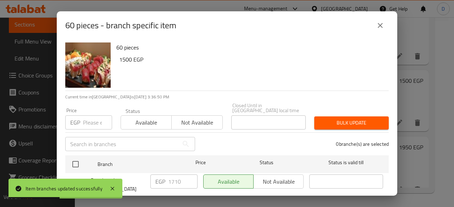
click at [191, 121] on span "Not available" at bounding box center [196, 123] width 45 height 10
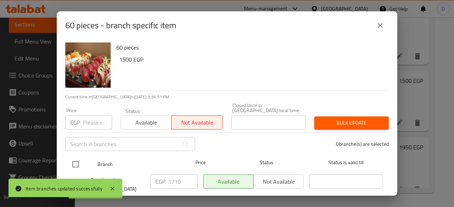
click at [78, 157] on input "checkbox" at bounding box center [75, 164] width 15 height 15
checkbox input "true"
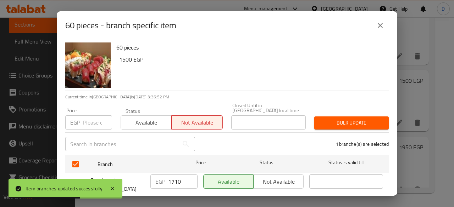
click at [321, 120] on span "Bulk update" at bounding box center [351, 123] width 63 height 9
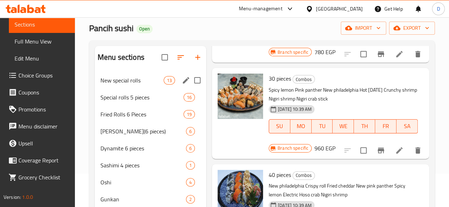
scroll to position [0, 0]
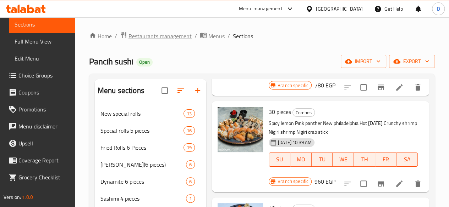
click at [171, 37] on span "Restaurants management" at bounding box center [159, 36] width 63 height 9
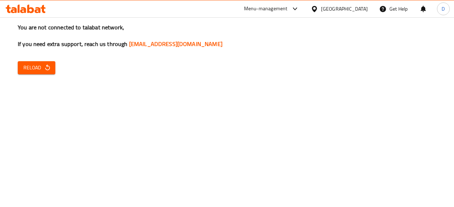
click at [33, 63] on span "Reload" at bounding box center [36, 67] width 26 height 9
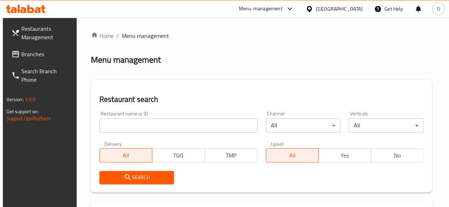
click at [117, 130] on input "search" at bounding box center [178, 126] width 158 height 14
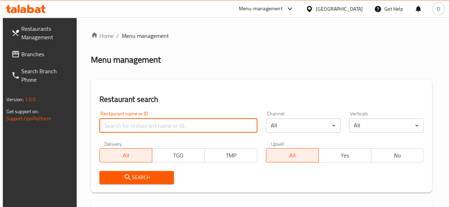
paste input "693396"
type input "693396"
click button "Search" at bounding box center [136, 177] width 74 height 13
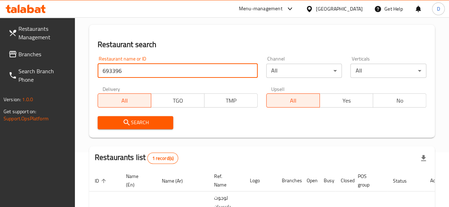
scroll to position [96, 0]
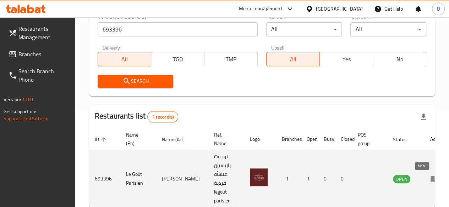
click at [434, 178] on icon "enhanced table" at bounding box center [435, 179] width 2 height 3
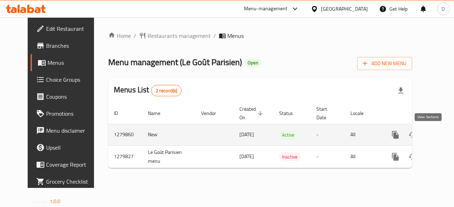
click at [442, 136] on icon "enhanced table" at bounding box center [446, 135] width 9 height 9
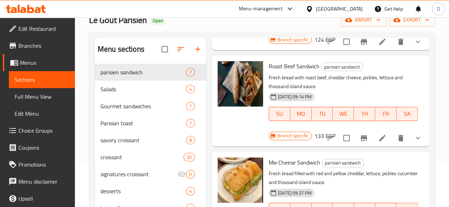
scroll to position [177, 0]
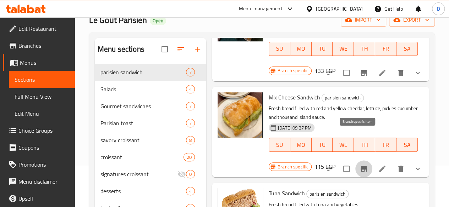
click at [357, 161] on button "Branch-specific-item" at bounding box center [363, 169] width 17 height 17
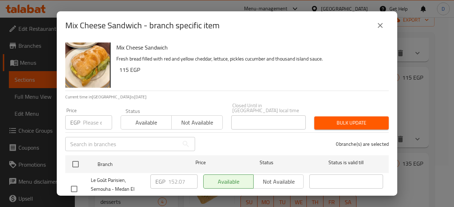
click at [87, 119] on input "number" at bounding box center [97, 123] width 29 height 14
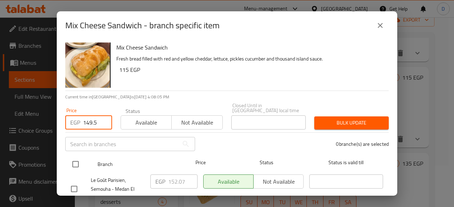
type input "149.5"
click at [73, 159] on input "checkbox" at bounding box center [75, 164] width 15 height 15
checkbox input "true"
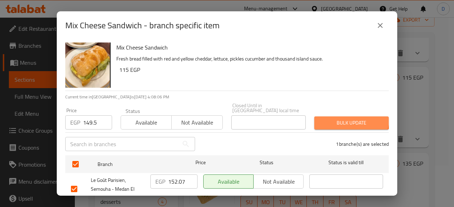
click at [337, 119] on span "Bulk update" at bounding box center [351, 123] width 63 height 9
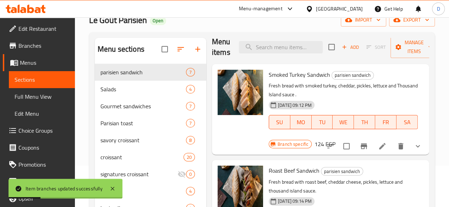
scroll to position [0, 0]
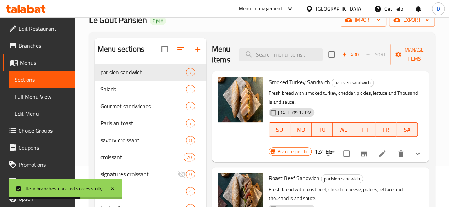
click at [359, 150] on icon "Branch-specific-item" at bounding box center [363, 154] width 9 height 9
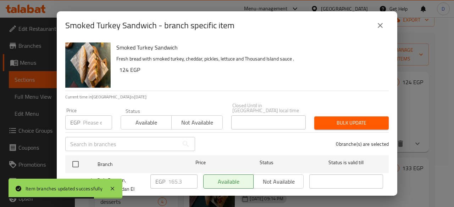
click at [94, 116] on input "number" at bounding box center [97, 123] width 29 height 14
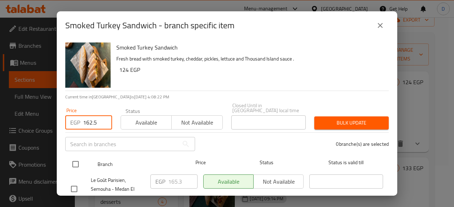
type input "162.5"
click at [71, 154] on div at bounding box center [81, 164] width 27 height 21
click at [76, 158] on input "checkbox" at bounding box center [75, 164] width 15 height 15
checkbox input "true"
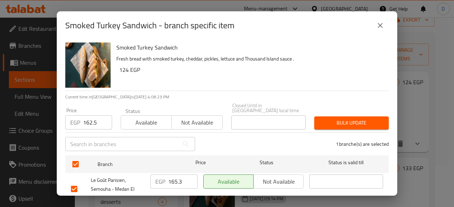
click at [364, 120] on span "Bulk update" at bounding box center [351, 123] width 63 height 9
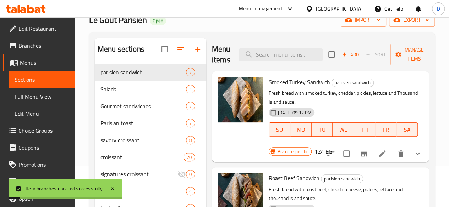
scroll to position [106, 0]
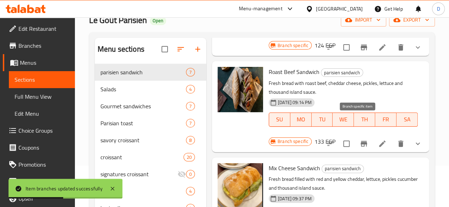
click at [360, 140] on icon "Branch-specific-item" at bounding box center [363, 144] width 9 height 9
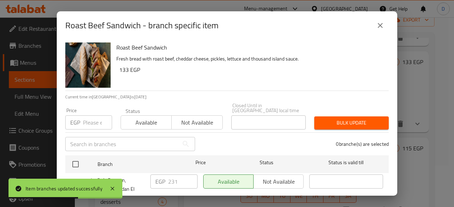
click at [85, 116] on input "number" at bounding box center [97, 123] width 29 height 14
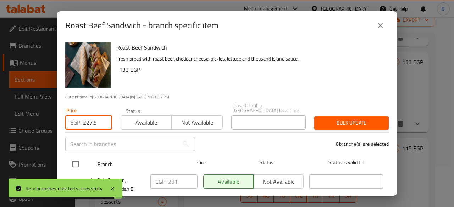
type input "227.5"
click at [71, 160] on input "checkbox" at bounding box center [75, 164] width 15 height 15
checkbox input "true"
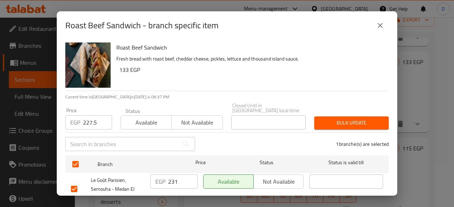
click at [351, 112] on div "Bulk update" at bounding box center [351, 123] width 83 height 22
click at [355, 132] on div "1 branche(s) are selected" at bounding box center [296, 145] width 194 height 26
click at [347, 122] on span "Bulk update" at bounding box center [351, 123] width 63 height 9
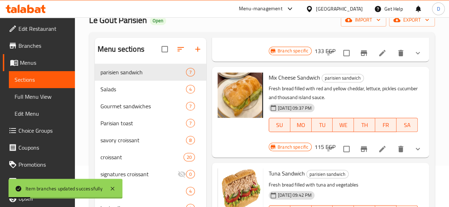
scroll to position [213, 0]
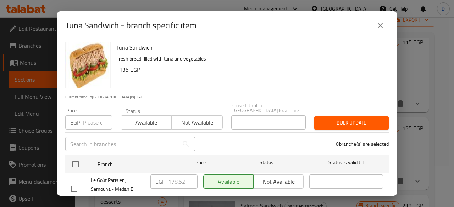
click at [89, 121] on input "number" at bounding box center [97, 123] width 29 height 14
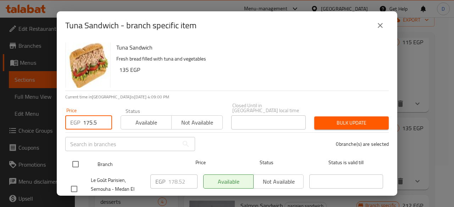
type input "175.5"
click at [77, 160] on input "checkbox" at bounding box center [75, 164] width 15 height 15
checkbox input "true"
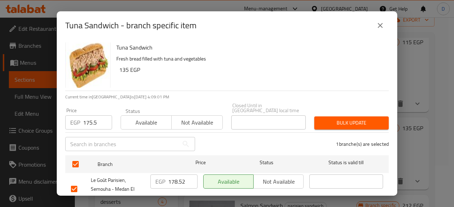
click at [329, 123] on button "Bulk update" at bounding box center [351, 123] width 74 height 13
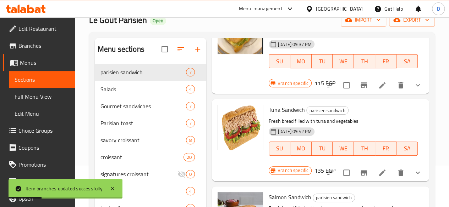
scroll to position [112, 0]
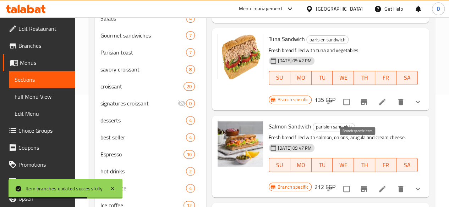
click at [363, 181] on button "Branch-specific-item" at bounding box center [363, 189] width 17 height 17
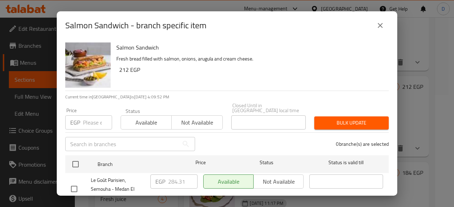
click at [84, 120] on input "number" at bounding box center [97, 123] width 29 height 14
type input "279.5"
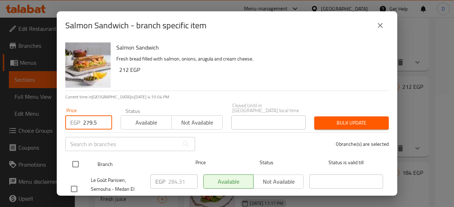
click at [78, 157] on input "checkbox" at bounding box center [75, 164] width 15 height 15
checkbox input "true"
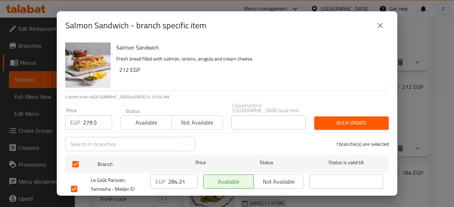
click at [373, 119] on span "Bulk update" at bounding box center [351, 123] width 63 height 9
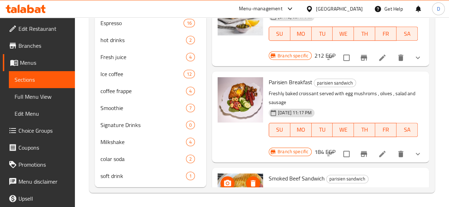
scroll to position [254, 0]
click at [359, 146] on button "Branch-specific-item" at bounding box center [363, 154] width 17 height 17
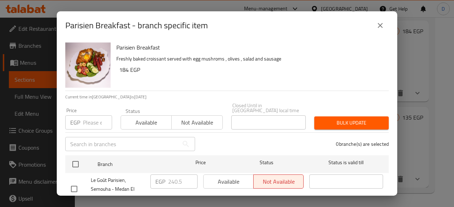
click at [205, 124] on button "Not available" at bounding box center [196, 123] width 51 height 14
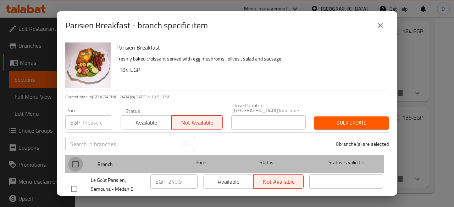
click at [77, 162] on input "checkbox" at bounding box center [75, 164] width 15 height 15
checkbox input "true"
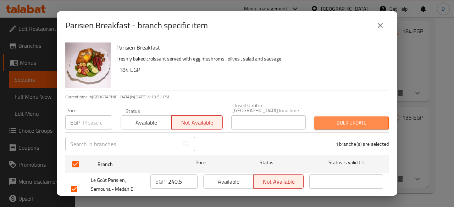
click at [346, 119] on span "Bulk update" at bounding box center [351, 123] width 63 height 9
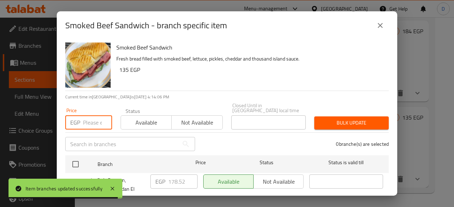
click at [94, 116] on input "number" at bounding box center [97, 123] width 29 height 14
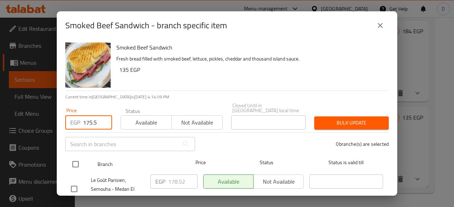
type input "175.5"
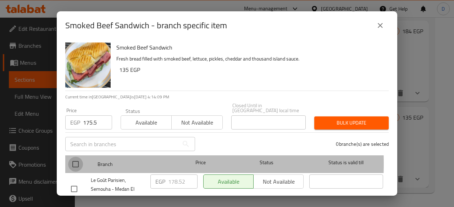
click at [77, 159] on input "checkbox" at bounding box center [75, 164] width 15 height 15
checkbox input "true"
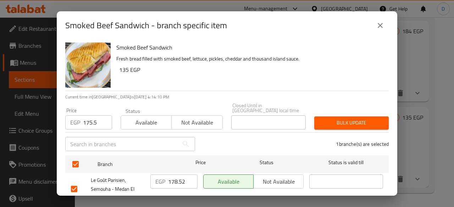
click at [341, 119] on span "Bulk update" at bounding box center [351, 123] width 63 height 9
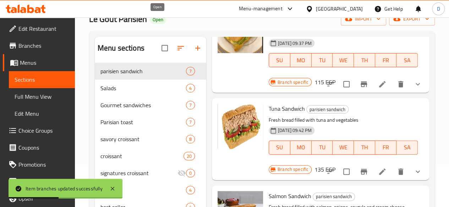
scroll to position [6, 0]
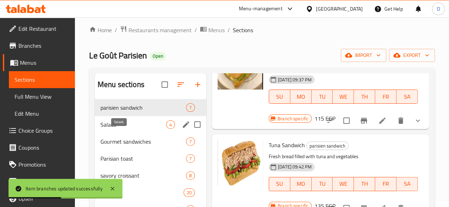
click at [121, 129] on span "Salads" at bounding box center [133, 125] width 66 height 9
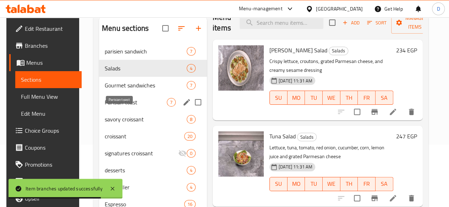
scroll to position [41, 0]
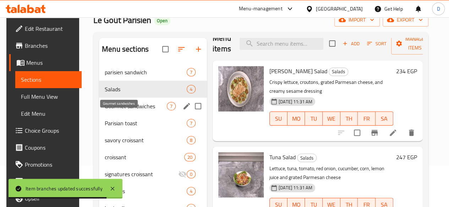
click at [121, 111] on span "Gourmet sandwiches" at bounding box center [136, 106] width 62 height 9
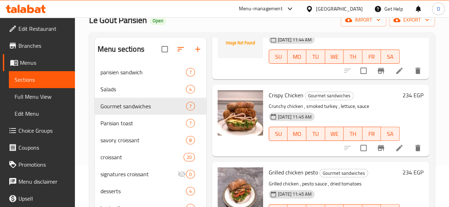
scroll to position [177, 0]
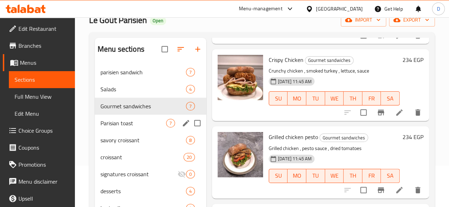
click at [124, 127] on div "Parisian toast 7" at bounding box center [150, 123] width 111 height 17
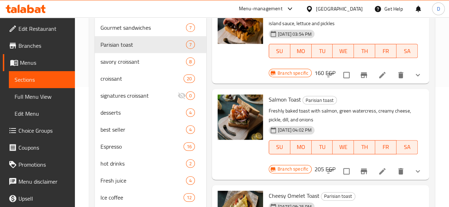
scroll to position [112, 0]
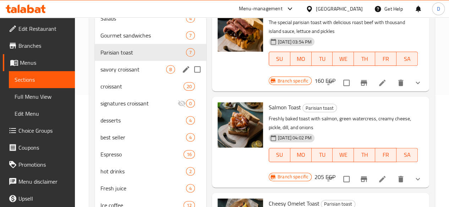
click at [123, 74] on span "savory croissant" at bounding box center [133, 69] width 66 height 9
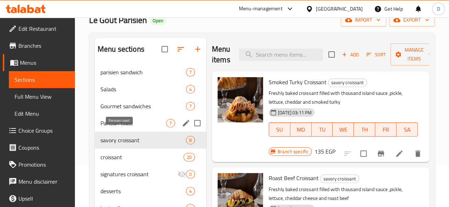
click at [109, 128] on span "Parisian toast" at bounding box center [133, 123] width 66 height 9
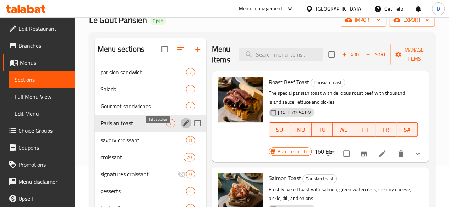
click at [183, 127] on icon "edit" at bounding box center [186, 123] width 6 height 6
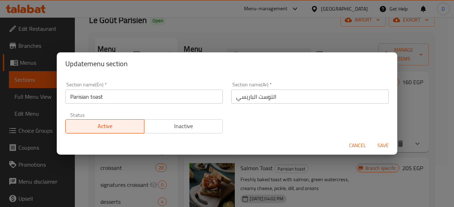
click at [177, 133] on div "Status Active Inactive" at bounding box center [144, 123] width 166 height 30
click at [173, 126] on span "Inactive" at bounding box center [183, 126] width 73 height 10
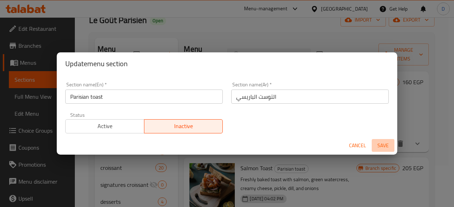
click at [382, 148] on span "Save" at bounding box center [382, 145] width 17 height 9
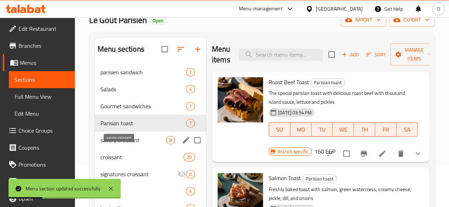
click at [127, 145] on span "savory croissant" at bounding box center [133, 140] width 66 height 9
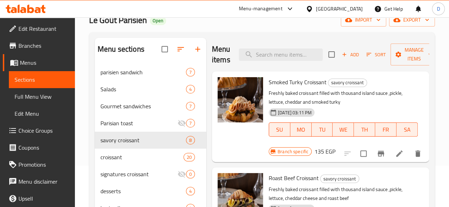
click at [377, 151] on icon "Branch-specific-item" at bounding box center [380, 154] width 6 height 6
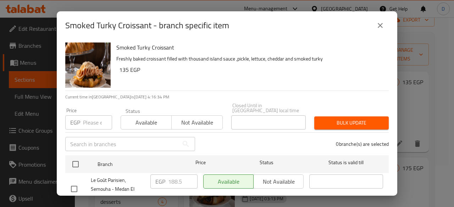
click at [88, 116] on input "number" at bounding box center [97, 123] width 29 height 14
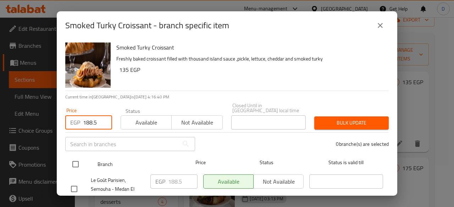
type input "188.5"
click at [83, 158] on div at bounding box center [81, 164] width 27 height 21
click at [77, 160] on input "checkbox" at bounding box center [75, 164] width 15 height 15
checkbox input "true"
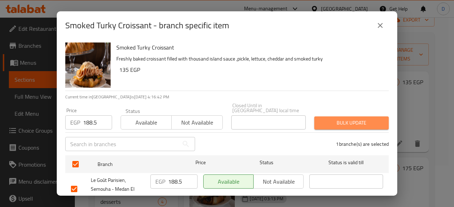
click at [371, 119] on span "Bulk update" at bounding box center [351, 123] width 63 height 9
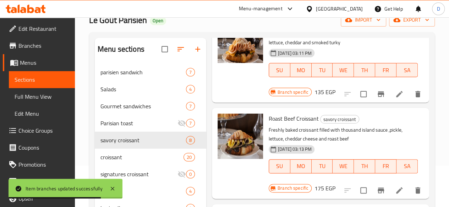
scroll to position [71, 0]
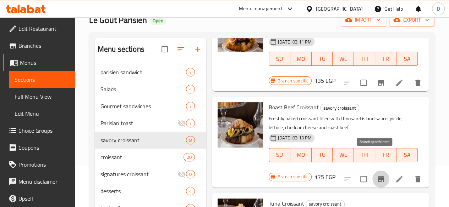
click at [377, 177] on icon "Branch-specific-item" at bounding box center [380, 180] width 6 height 6
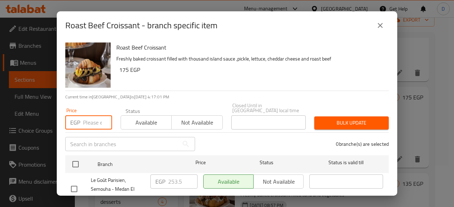
click at [95, 116] on input "number" at bounding box center [97, 123] width 29 height 14
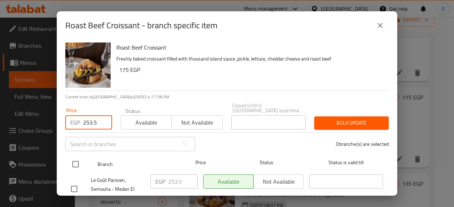
type input "253.5"
click at [79, 157] on input "checkbox" at bounding box center [75, 164] width 15 height 15
checkbox input "true"
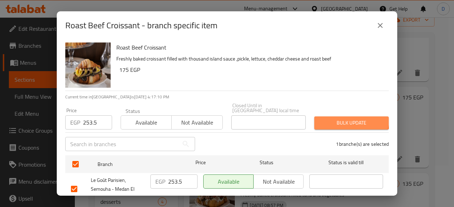
click at [337, 119] on span "Bulk update" at bounding box center [351, 123] width 63 height 9
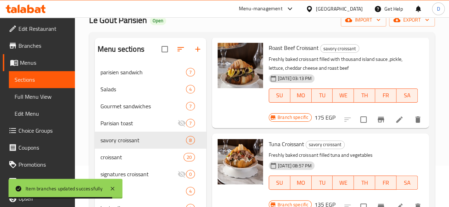
scroll to position [142, 0]
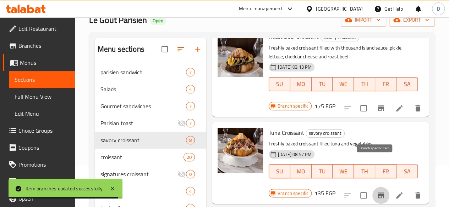
click at [377, 193] on icon "Branch-specific-item" at bounding box center [380, 196] width 6 height 6
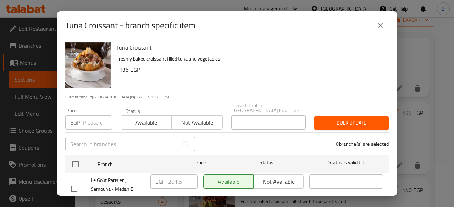
click at [90, 117] on input "number" at bounding box center [97, 123] width 29 height 14
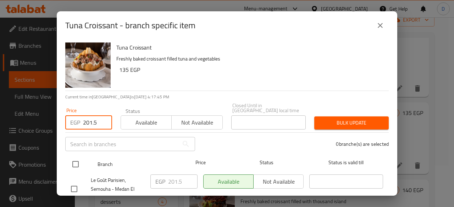
type input "201.5"
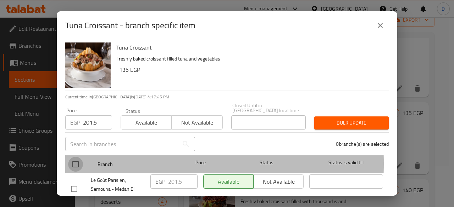
click at [72, 159] on input "checkbox" at bounding box center [75, 164] width 15 height 15
checkbox input "true"
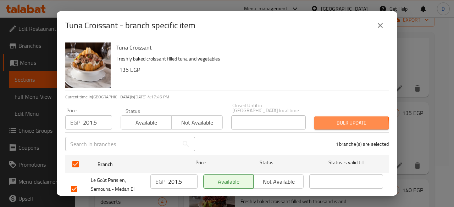
click at [334, 121] on span "Bulk update" at bounding box center [351, 123] width 63 height 9
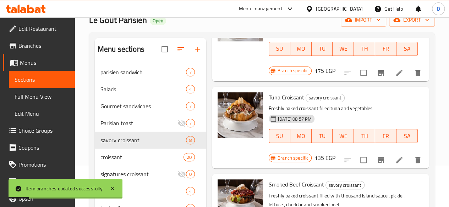
scroll to position [213, 0]
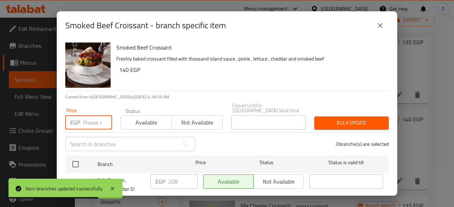
click at [95, 116] on input "number" at bounding box center [97, 123] width 29 height 14
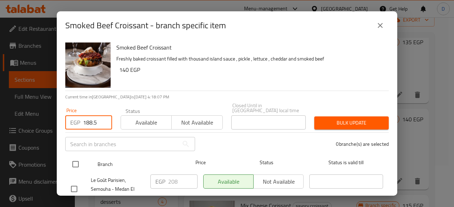
type input "188.5"
click at [78, 158] on input "checkbox" at bounding box center [75, 164] width 15 height 15
checkbox input "true"
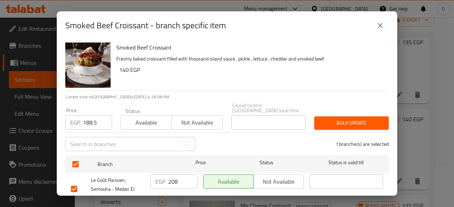
click at [368, 119] on span "Bulk update" at bounding box center [351, 123] width 63 height 9
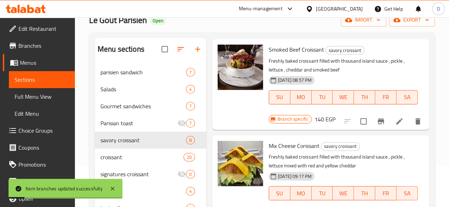
scroll to position [319, 0]
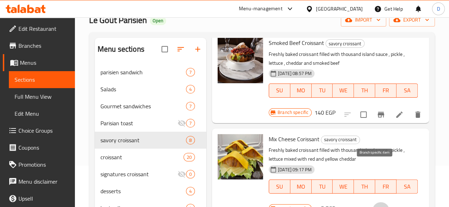
click at [376, 207] on icon "Branch-specific-item" at bounding box center [380, 211] width 9 height 9
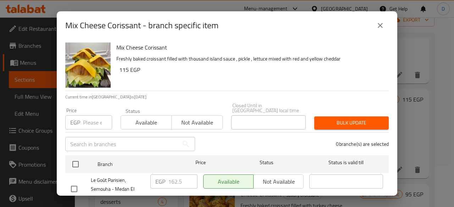
click at [374, 25] on button "close" at bounding box center [380, 25] width 17 height 17
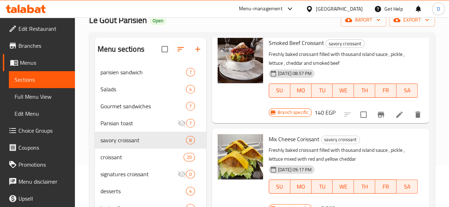
click at [377, 207] on icon "Branch-specific-item" at bounding box center [380, 211] width 6 height 6
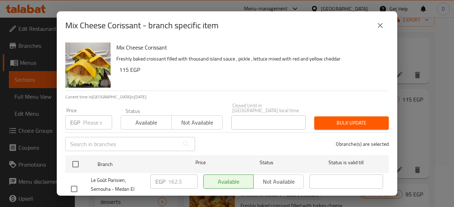
click at [89, 116] on input "number" at bounding box center [97, 123] width 29 height 14
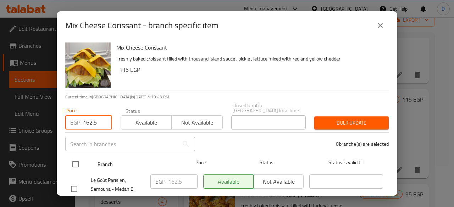
type input "162.5"
click at [77, 161] on input "checkbox" at bounding box center [75, 164] width 15 height 15
checkbox input "true"
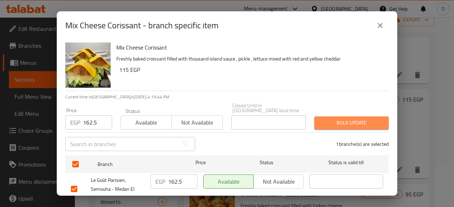
click at [354, 119] on span "Bulk update" at bounding box center [351, 123] width 63 height 9
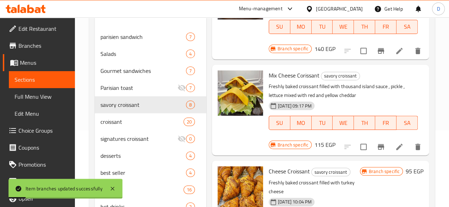
scroll to position [112, 0]
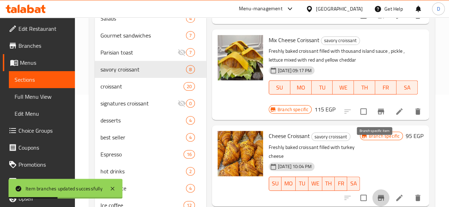
click at [377, 195] on icon "Branch-specific-item" at bounding box center [380, 198] width 6 height 6
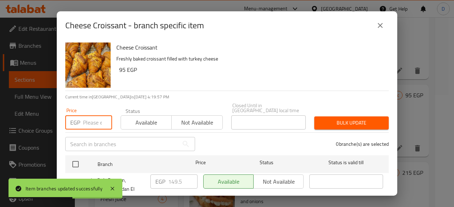
click at [88, 116] on input "number" at bounding box center [97, 123] width 29 height 14
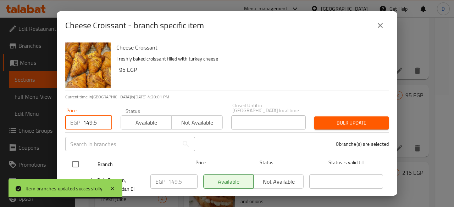
type input "149.5"
click at [69, 165] on input "checkbox" at bounding box center [75, 164] width 15 height 15
checkbox input "true"
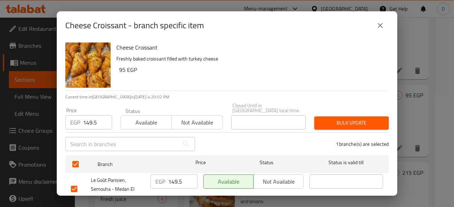
click at [346, 119] on span "Bulk update" at bounding box center [351, 123] width 63 height 9
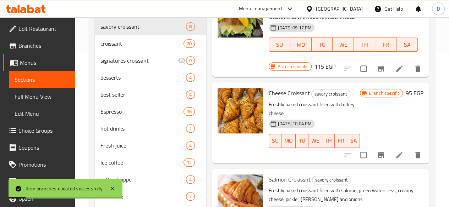
scroll to position [183, 0]
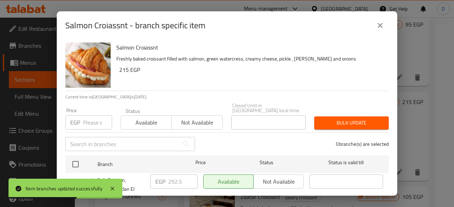
click at [88, 117] on input "number" at bounding box center [97, 123] width 29 height 14
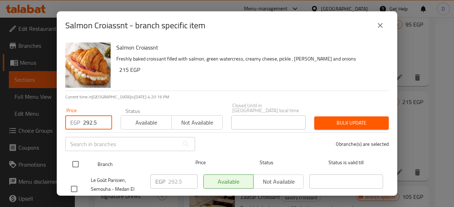
type input "292.5"
click at [72, 162] on input "checkbox" at bounding box center [75, 164] width 15 height 15
checkbox input "true"
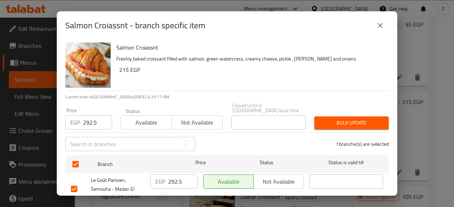
click at [325, 119] on span "Bulk update" at bounding box center [351, 123] width 63 height 9
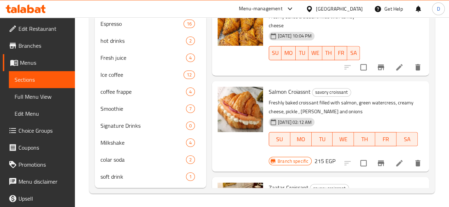
scroll to position [254, 0]
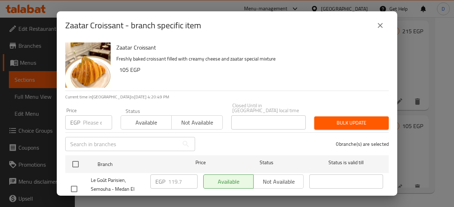
click at [205, 120] on span "Not available" at bounding box center [196, 123] width 45 height 10
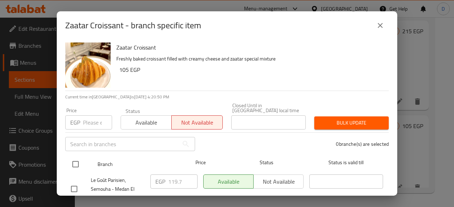
click at [78, 157] on input "checkbox" at bounding box center [75, 164] width 15 height 15
checkbox input "true"
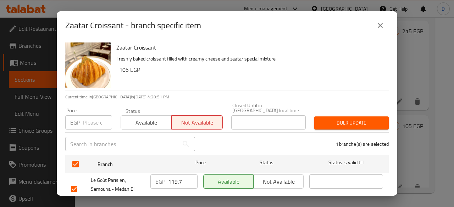
click at [376, 117] on button "Bulk update" at bounding box center [351, 123] width 74 height 13
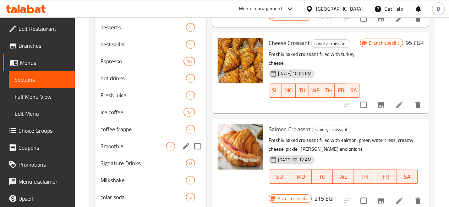
scroll to position [6, 0]
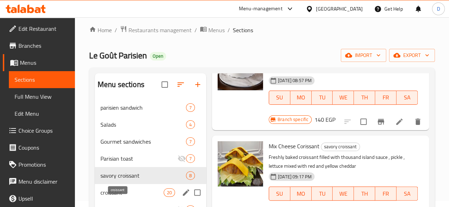
click at [115, 197] on span "croissant" at bounding box center [131, 193] width 63 height 9
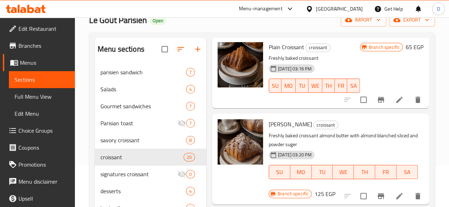
scroll to position [35, 0]
click at [372, 102] on button "Branch-specific-item" at bounding box center [380, 99] width 17 height 17
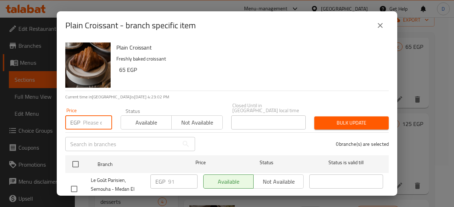
click at [87, 116] on input "number" at bounding box center [97, 123] width 29 height 14
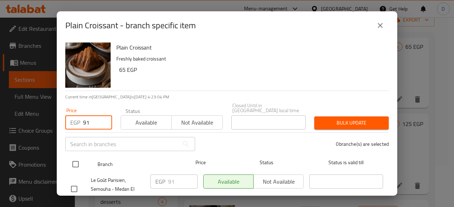
type input "91"
click at [75, 157] on input "checkbox" at bounding box center [75, 164] width 15 height 15
checkbox input "true"
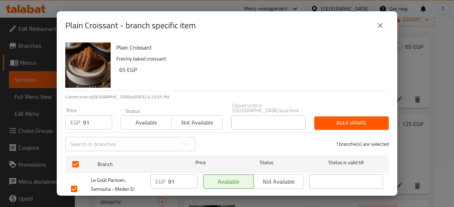
click at [345, 119] on span "Bulk update" at bounding box center [351, 123] width 63 height 9
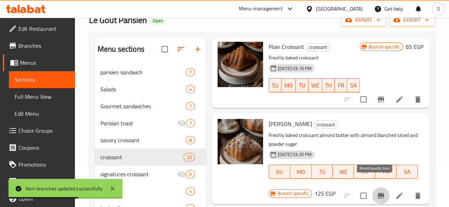
click at [376, 192] on icon "Branch-specific-item" at bounding box center [380, 196] width 9 height 9
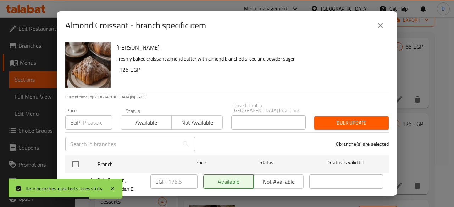
click at [85, 116] on input "number" at bounding box center [97, 123] width 29 height 14
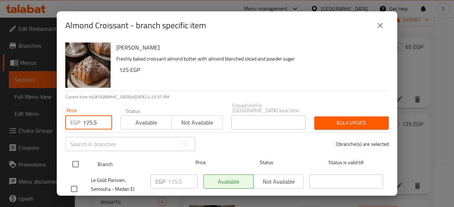
type input "175.5"
click at [76, 157] on input "checkbox" at bounding box center [75, 164] width 15 height 15
checkbox input "true"
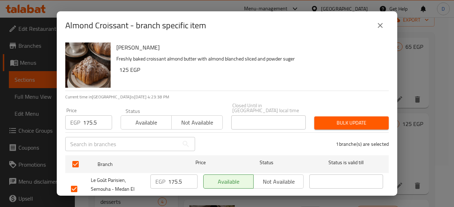
click at [365, 123] on button "Bulk update" at bounding box center [351, 123] width 74 height 13
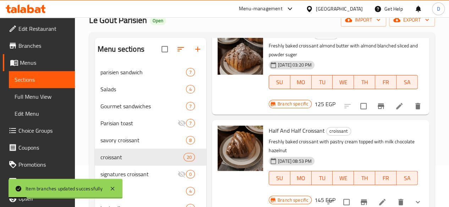
scroll to position [142, 0]
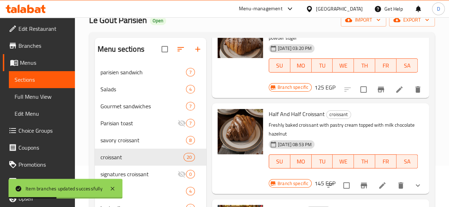
click at [362, 177] on button "Branch-specific-item" at bounding box center [363, 185] width 17 height 17
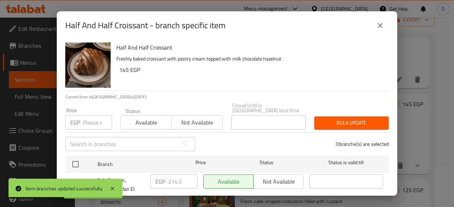
click at [78, 118] on p "EGP" at bounding box center [75, 122] width 10 height 9
click at [87, 116] on input "number" at bounding box center [97, 123] width 29 height 14
click at [381, 29] on icon "close" at bounding box center [380, 25] width 9 height 9
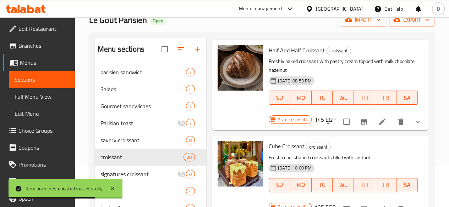
scroll to position [213, 0]
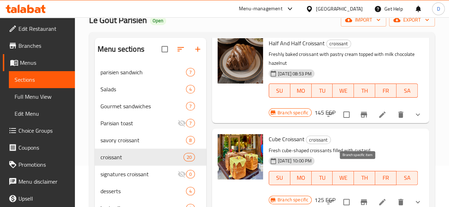
click at [360, 200] on icon "Branch-specific-item" at bounding box center [363, 203] width 6 height 6
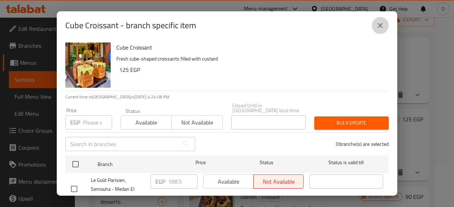
click at [383, 24] on icon "close" at bounding box center [380, 25] width 9 height 9
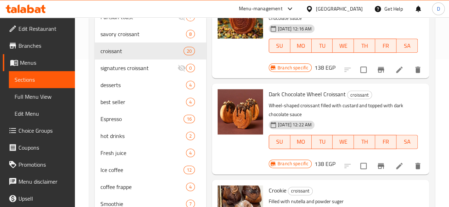
scroll to position [1323, 0]
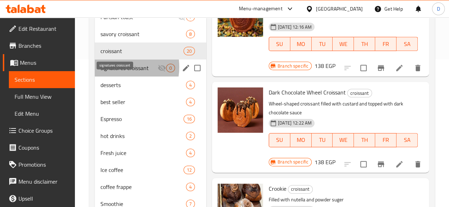
click at [114, 72] on span "signatures croissant" at bounding box center [128, 68] width 57 height 9
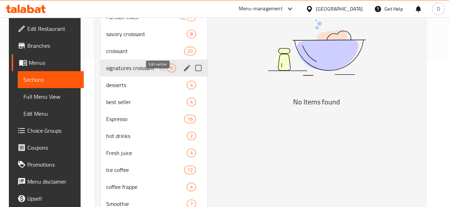
click at [183, 72] on icon "edit" at bounding box center [187, 68] width 9 height 9
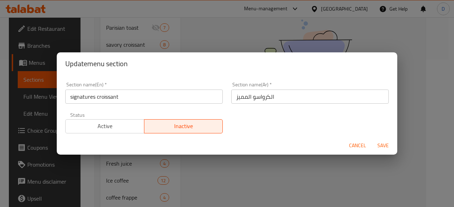
click at [364, 148] on span "Cancel" at bounding box center [357, 145] width 17 height 9
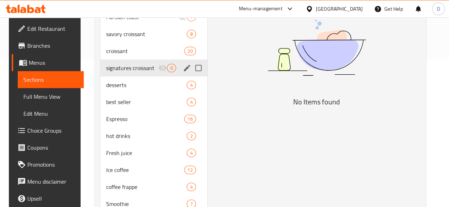
click at [191, 76] on input "Menu sections" at bounding box center [198, 68] width 15 height 15
checkbox input "true"
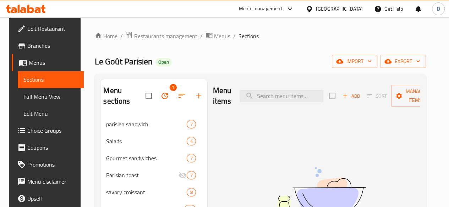
click at [228, 151] on img at bounding box center [316, 196] width 177 height 94
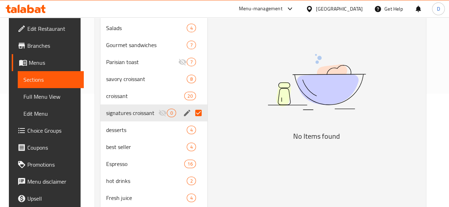
scroll to position [142, 0]
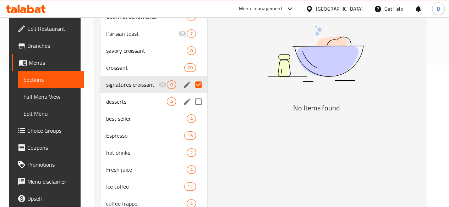
click at [115, 94] on div "desserts 4" at bounding box center [153, 101] width 106 height 17
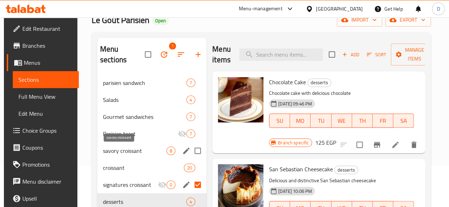
scroll to position [77, 0]
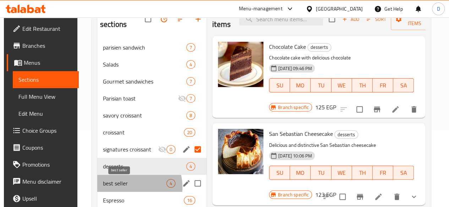
click at [122, 188] on span "best seller" at bounding box center [134, 183] width 63 height 9
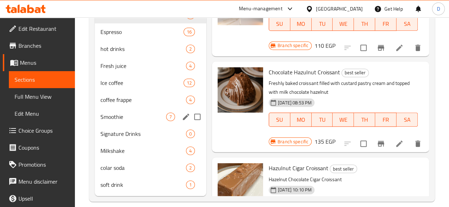
scroll to position [219, 0]
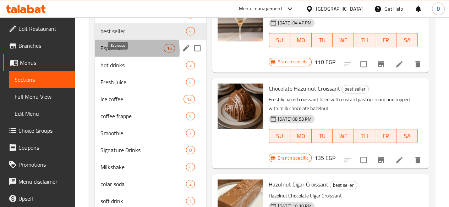
click at [117, 52] on span "Espresso" at bounding box center [131, 48] width 63 height 9
